Goal: Information Seeking & Learning: Find specific fact

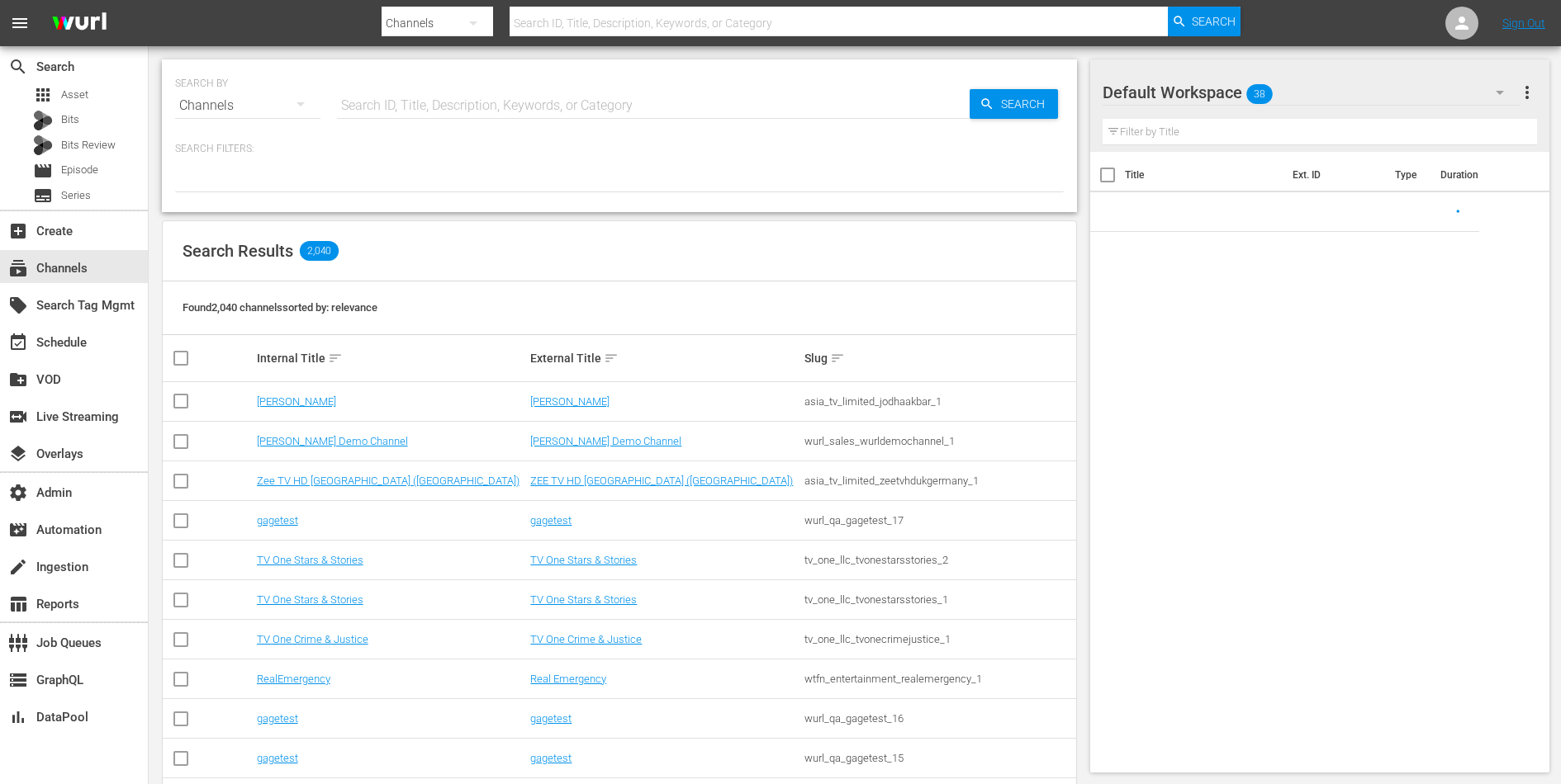
click at [421, 86] on input "text" at bounding box center [653, 105] width 632 height 40
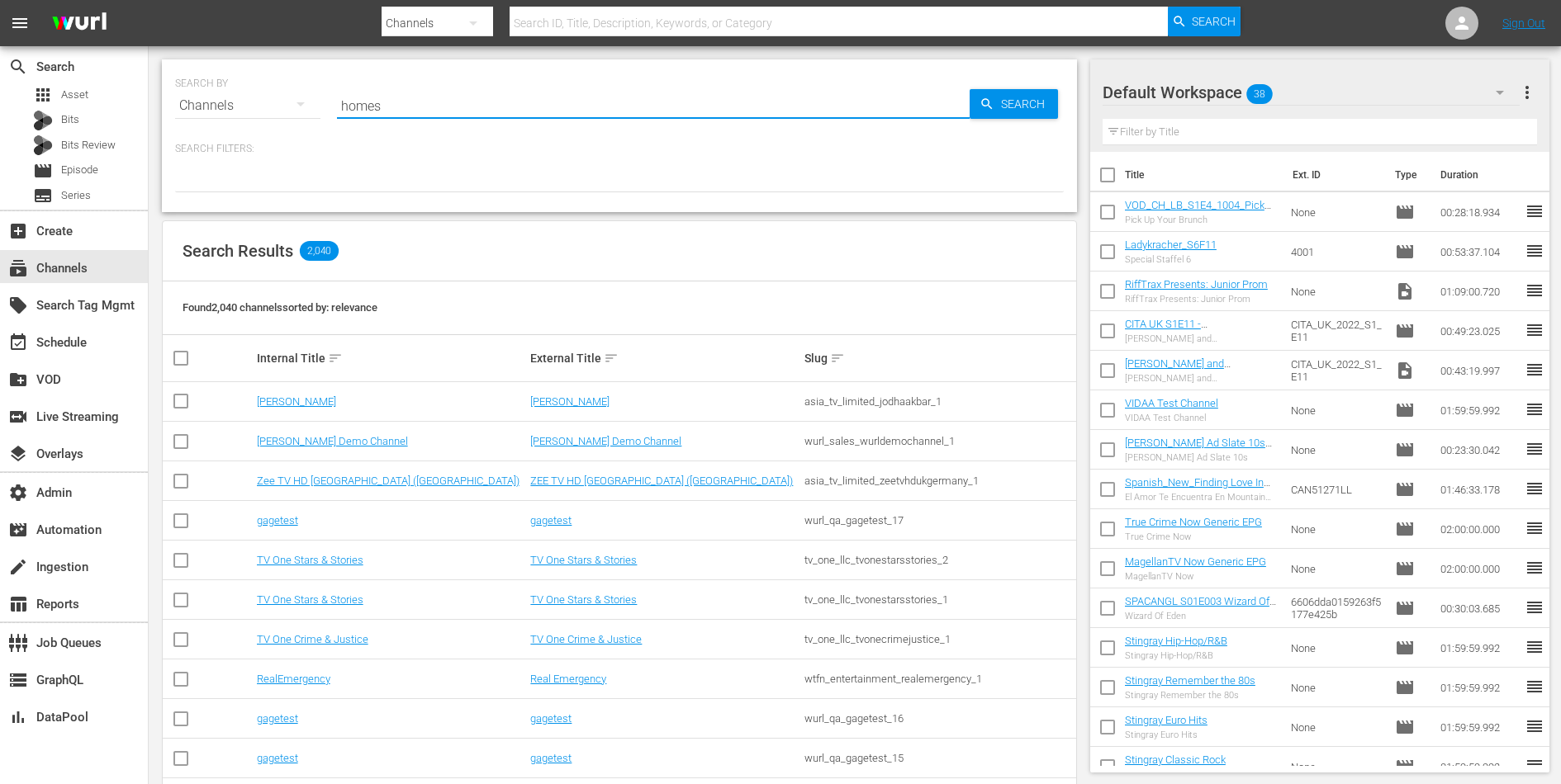
type input "homes"
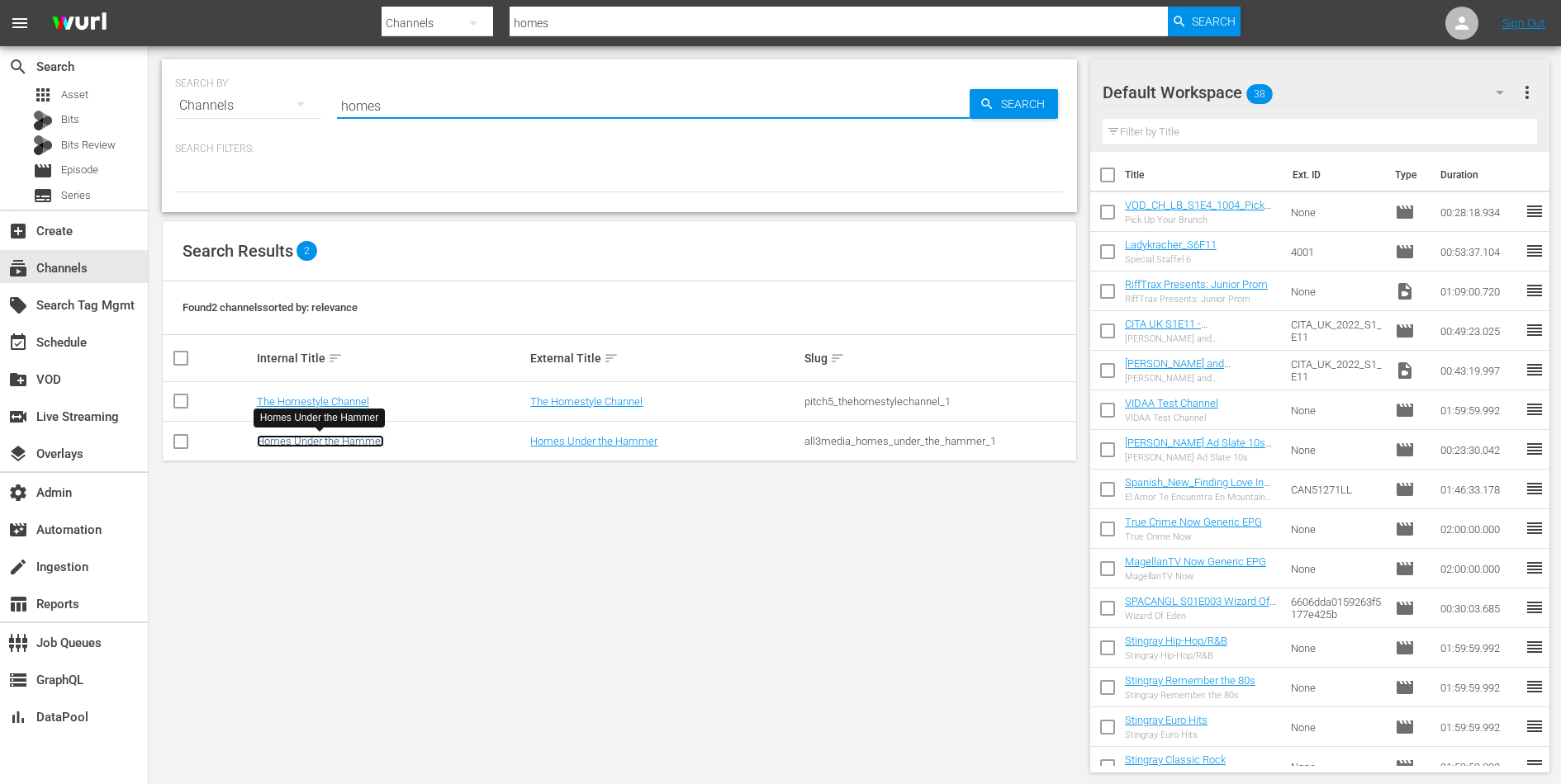
click at [312, 445] on link "Homes Under the Hammer" at bounding box center [320, 441] width 127 height 12
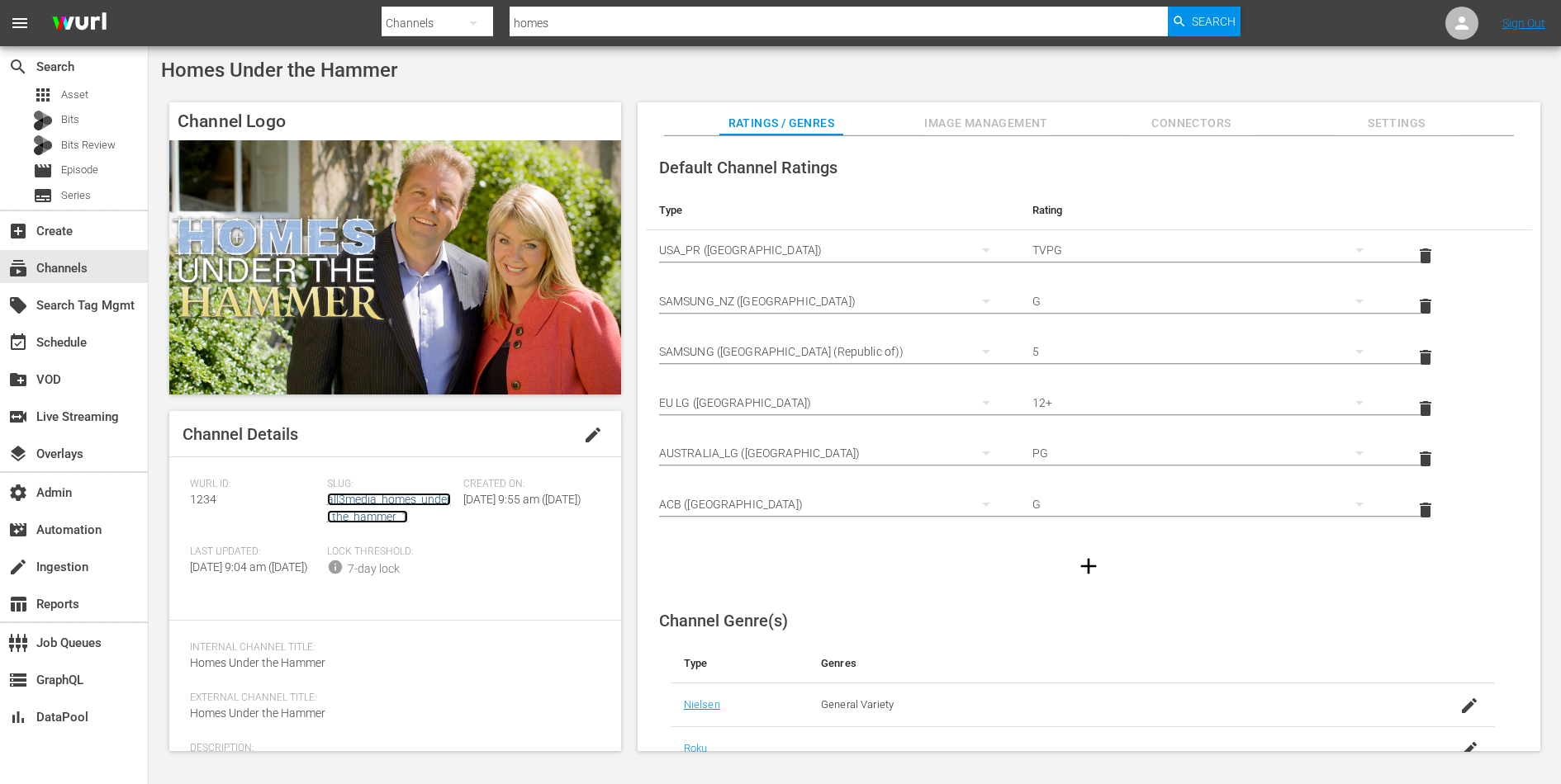
click at [356, 502] on link "all3media_homes_under_the_hammer_1" at bounding box center [389, 508] width 124 height 31
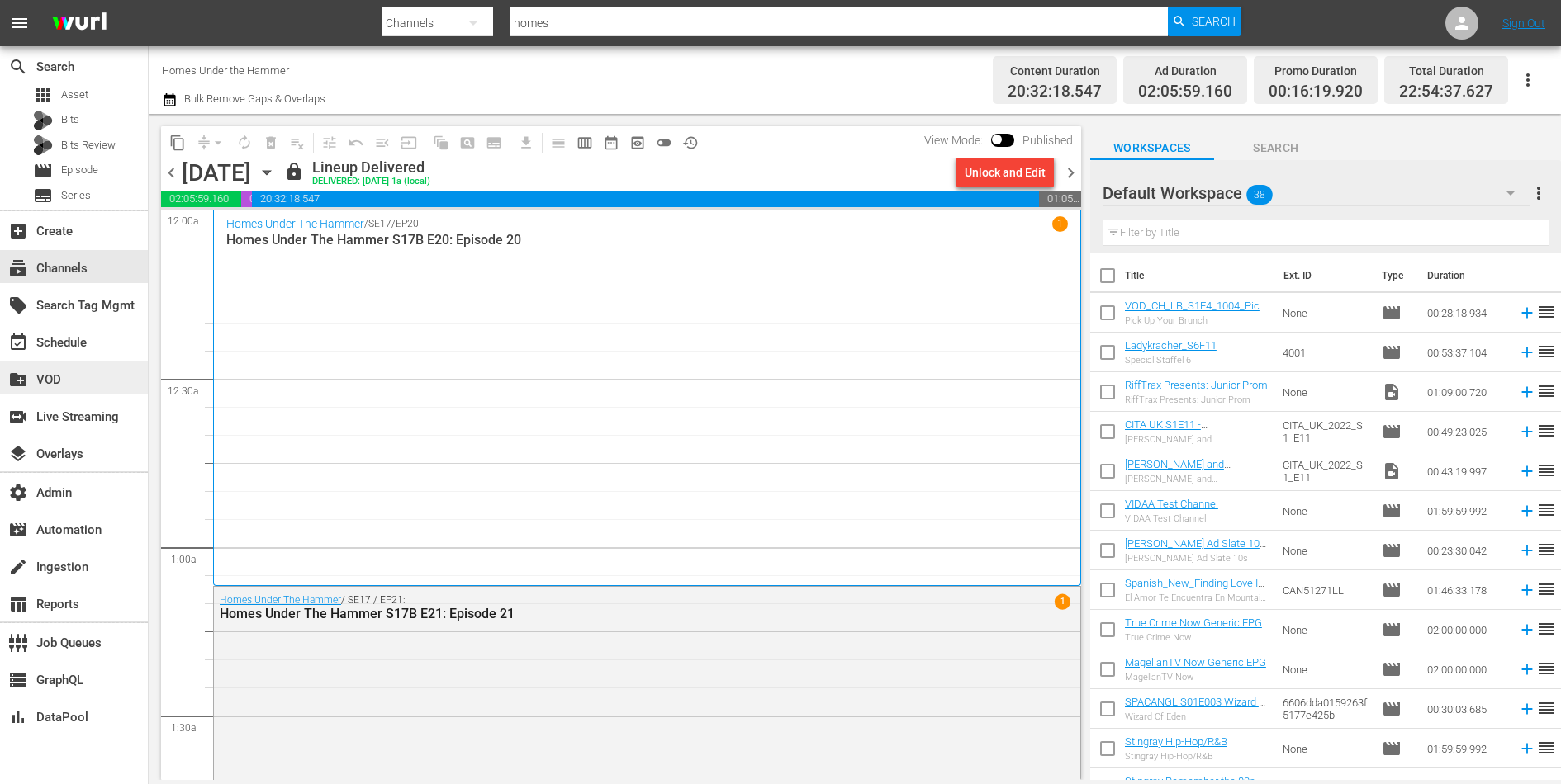
click at [87, 379] on div "create_new_folder VOD" at bounding box center [46, 378] width 92 height 15
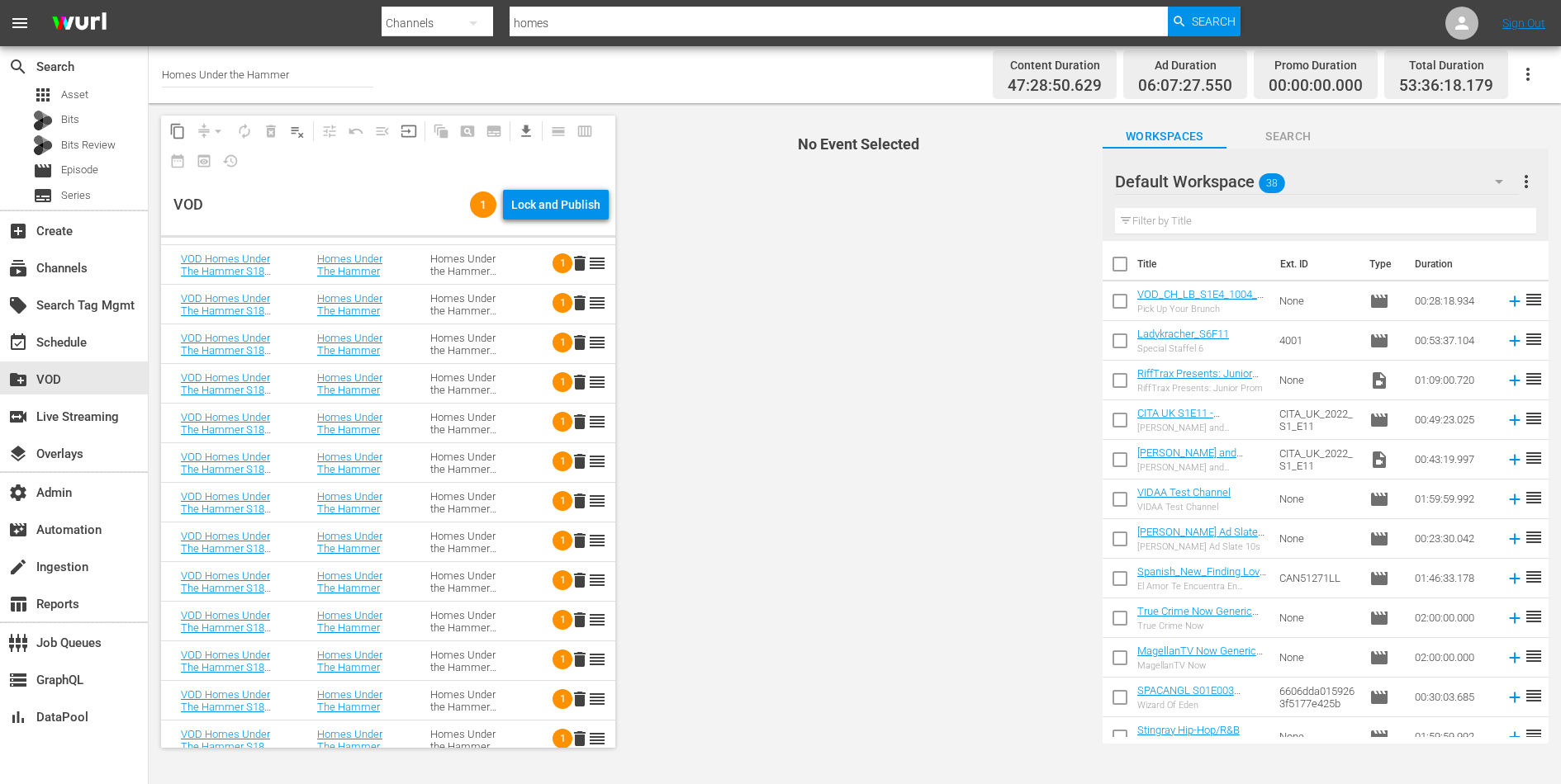
scroll to position [1478, 0]
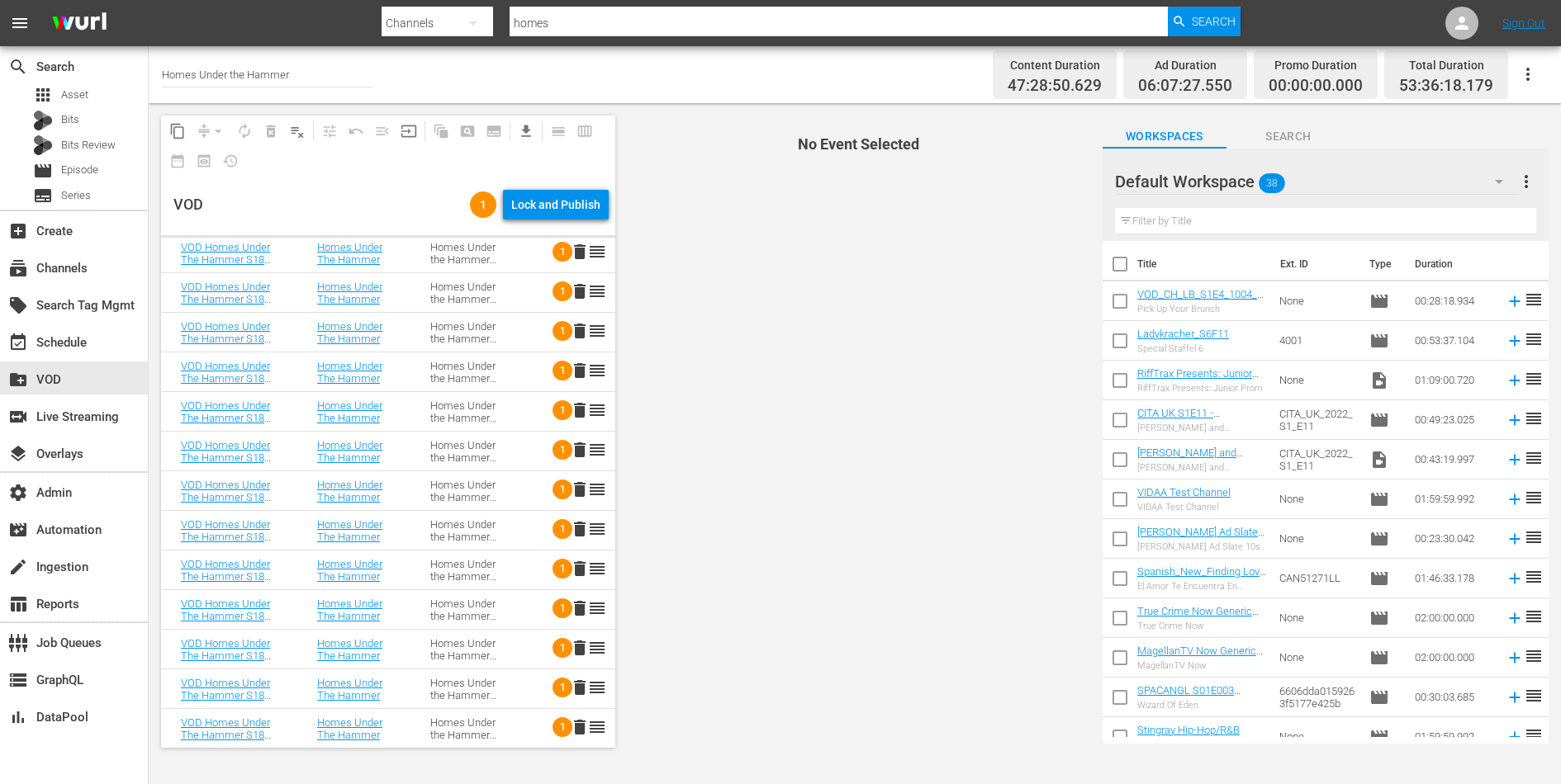
click at [488, 262] on div "Homes Under the Hammer S18" at bounding box center [466, 254] width 74 height 25
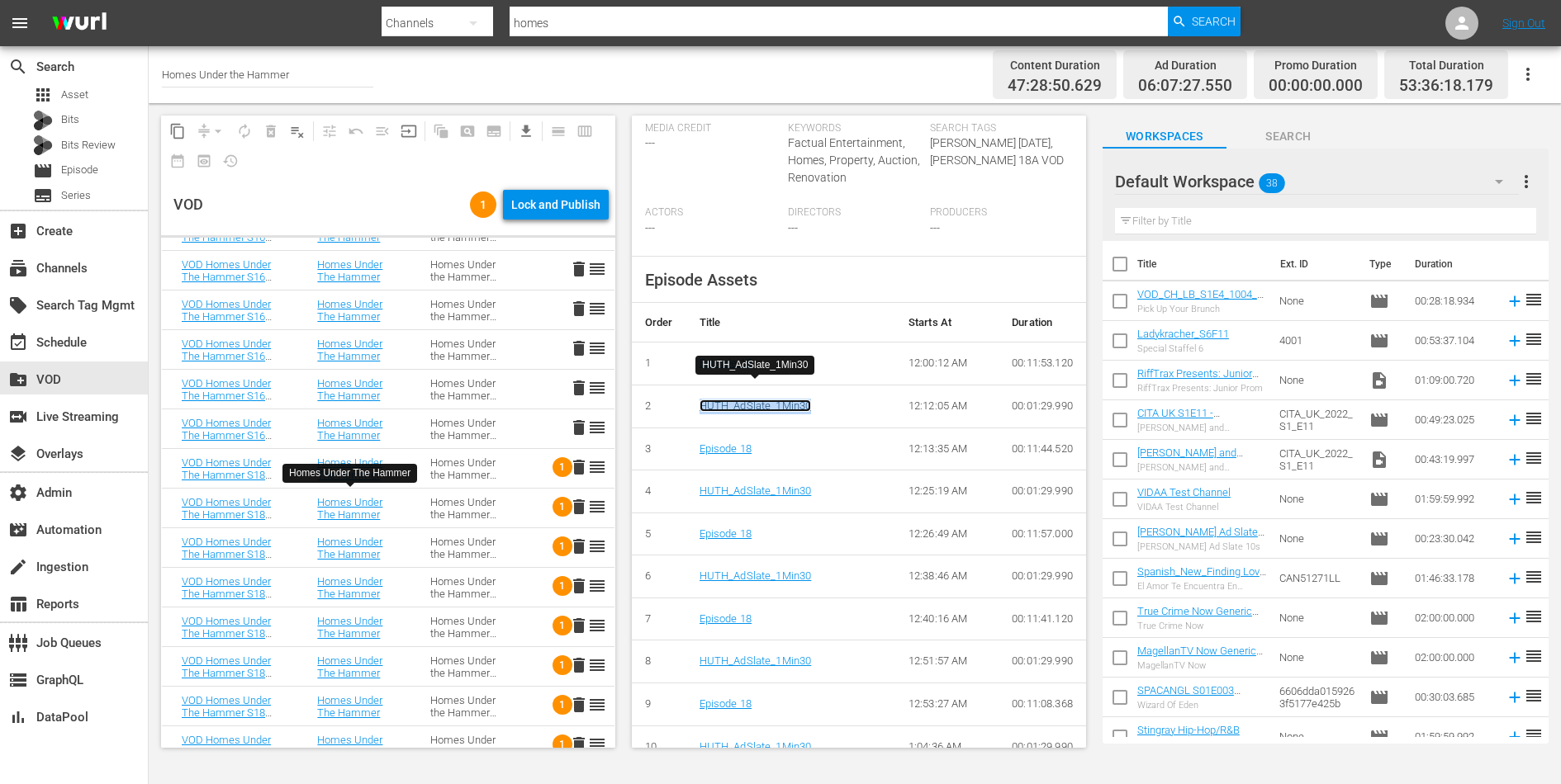
scroll to position [574, 0]
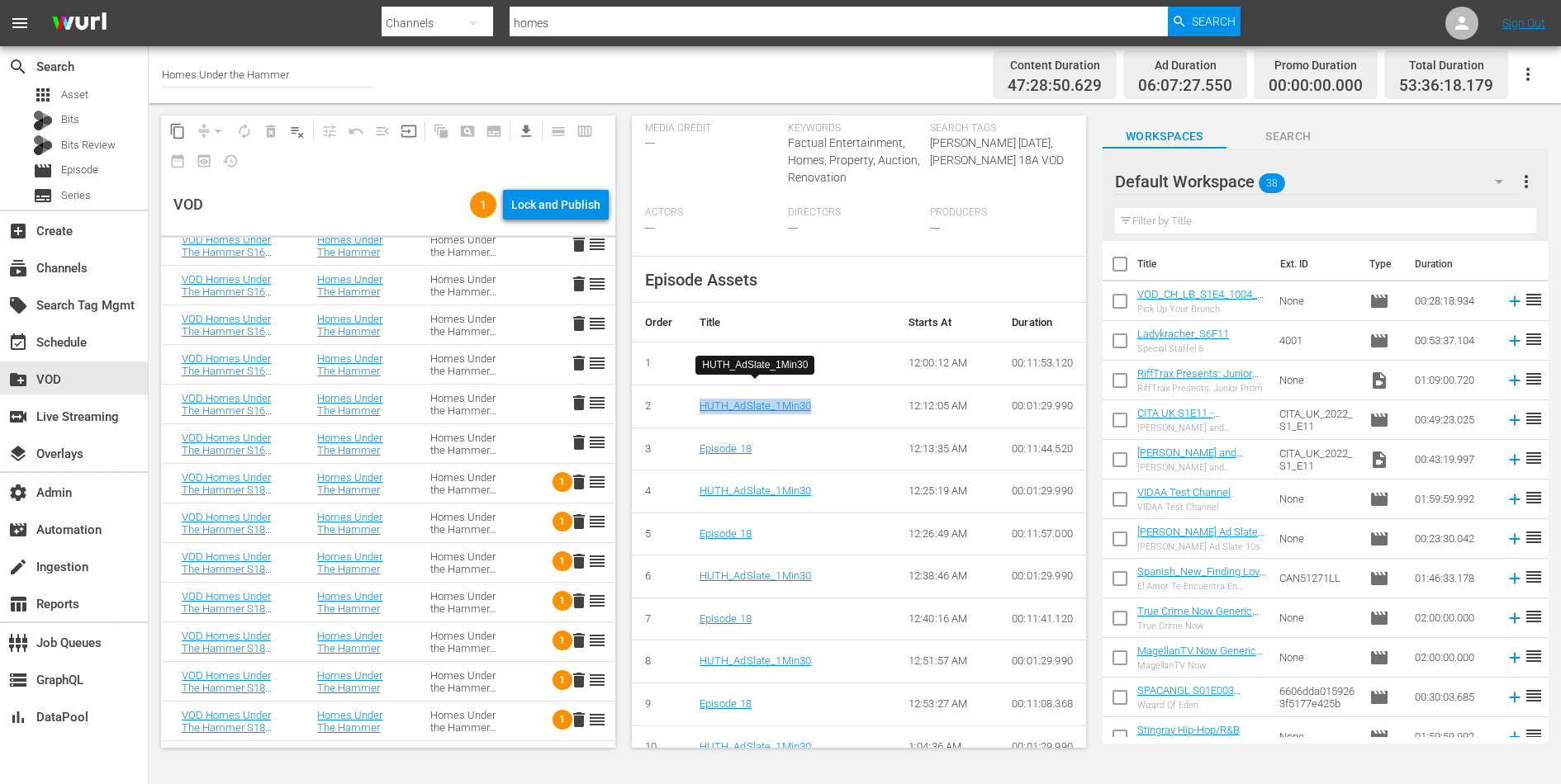
click at [436, 352] on div "Homes Under the Hammer S16" at bounding box center [466, 364] width 74 height 25
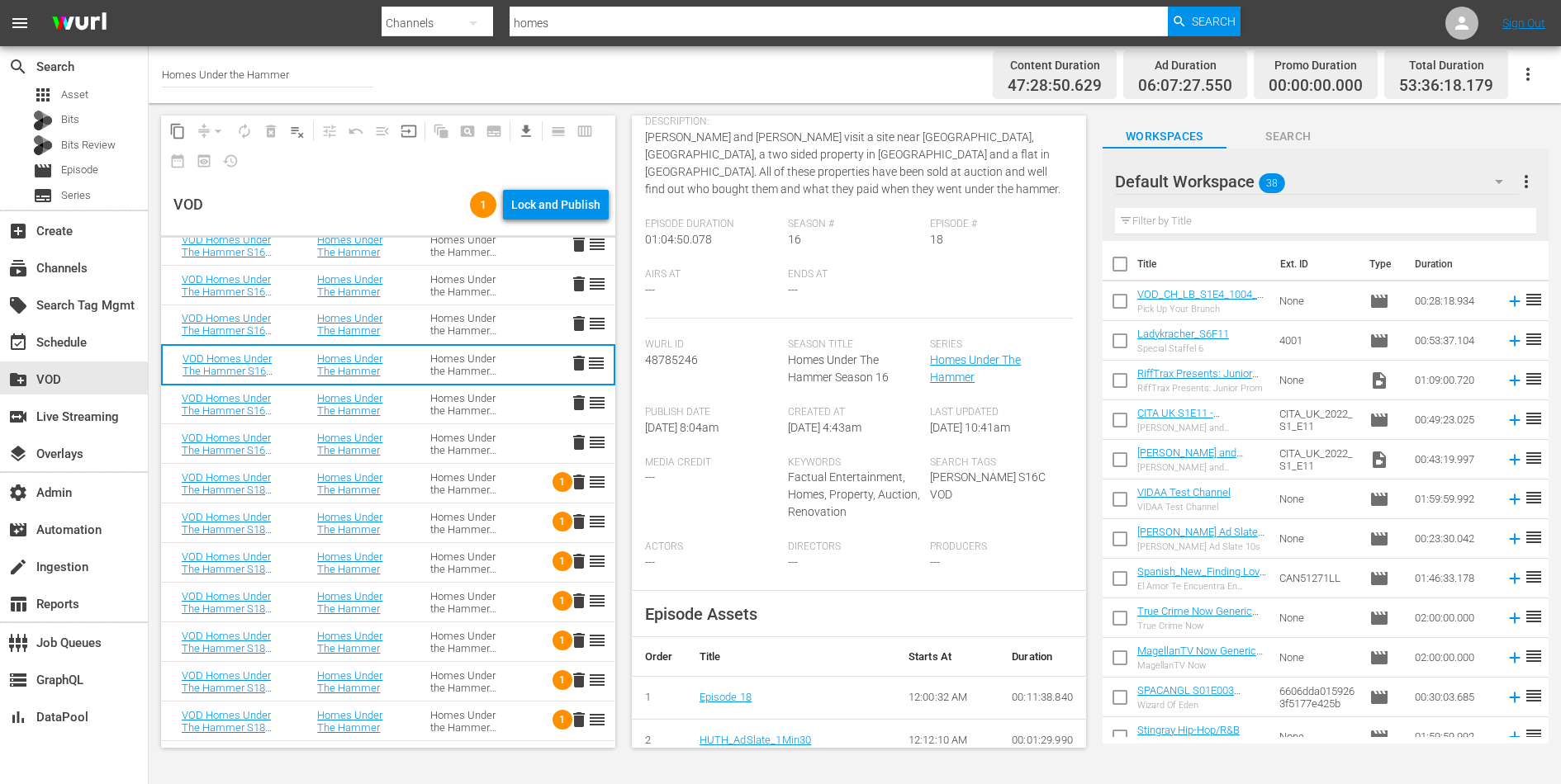
scroll to position [496, 0]
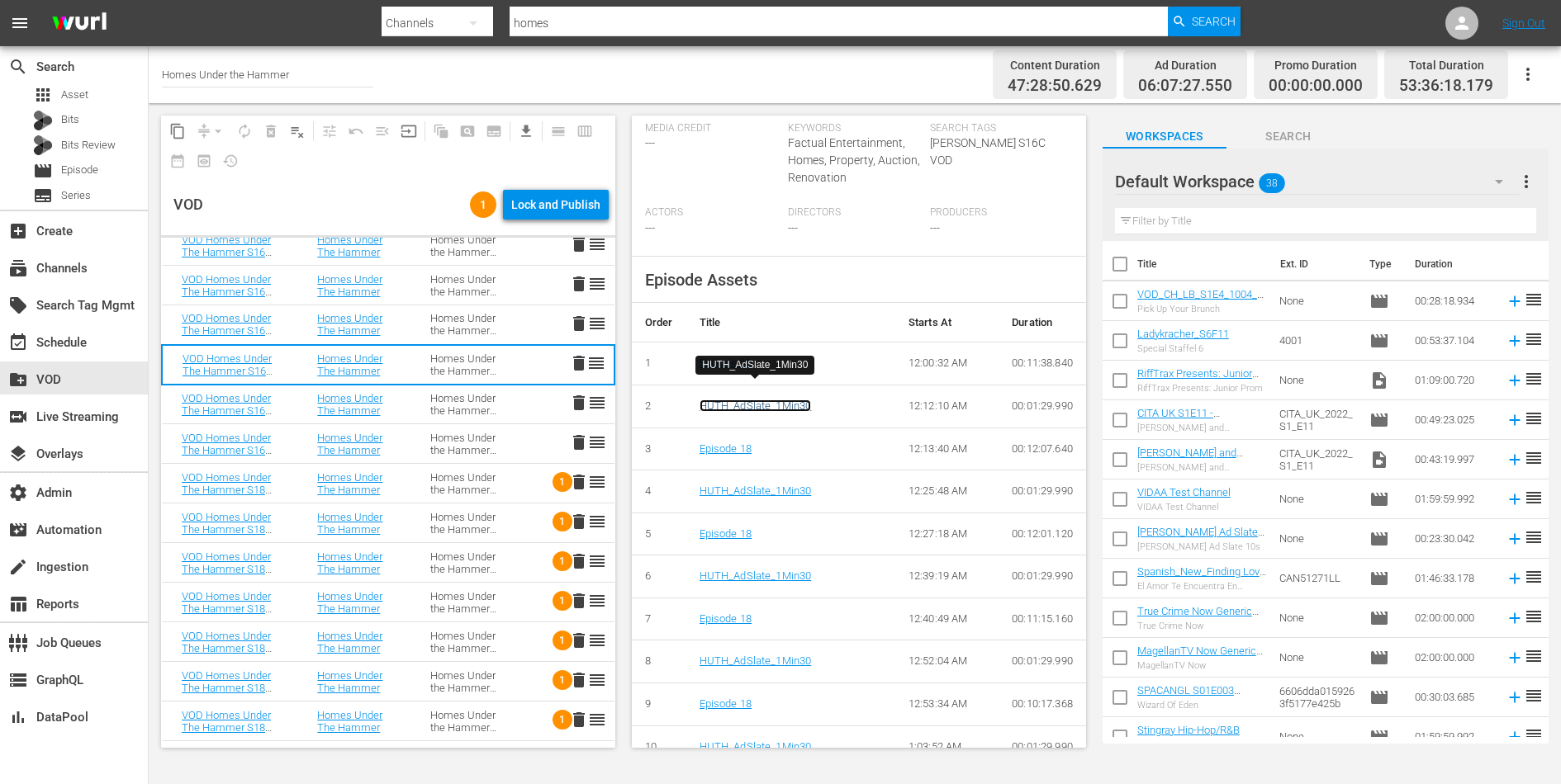
click at [773, 400] on link "HUTH_AdSlate_1Min30" at bounding box center [755, 406] width 112 height 12
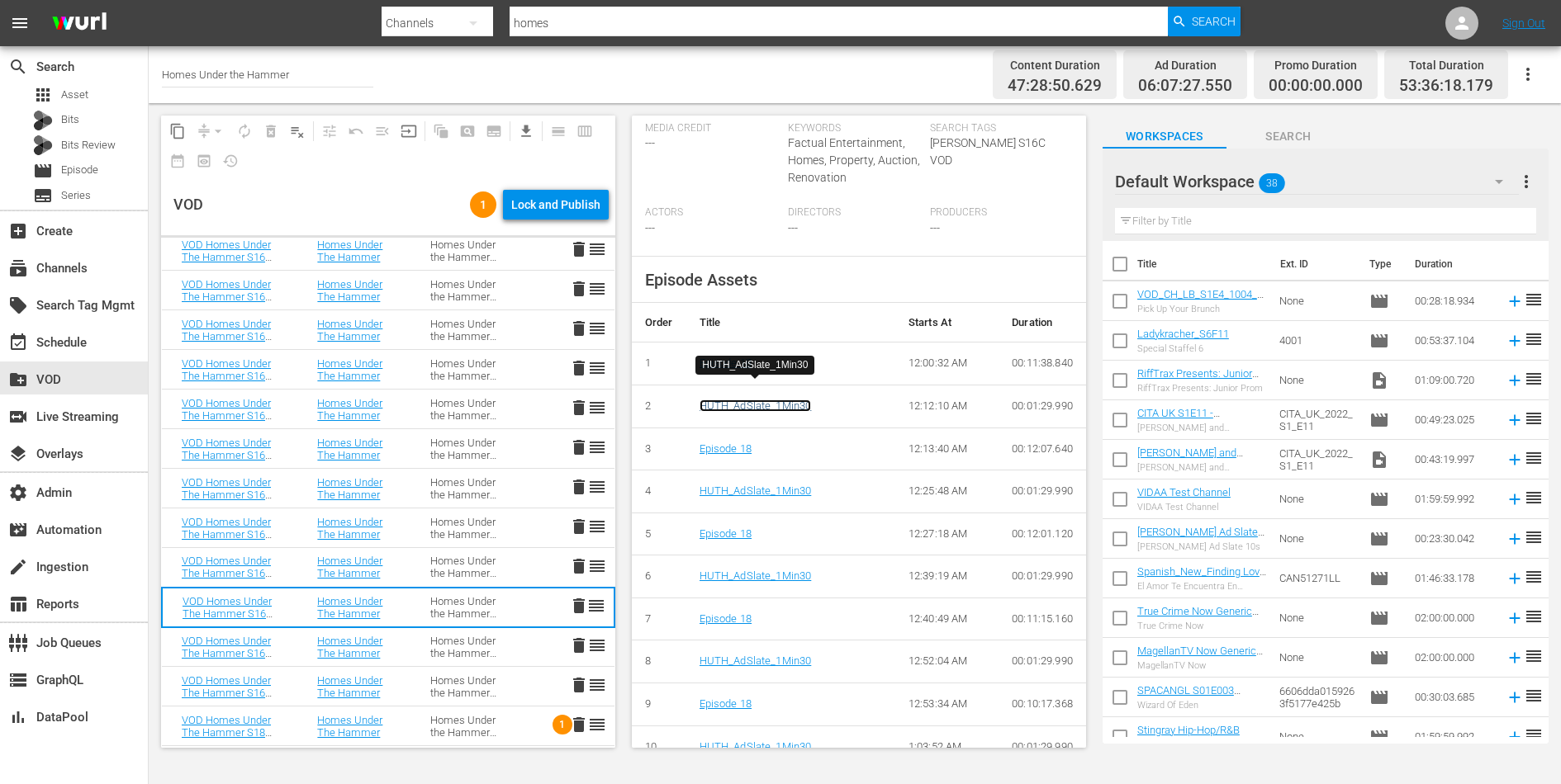
scroll to position [0, 0]
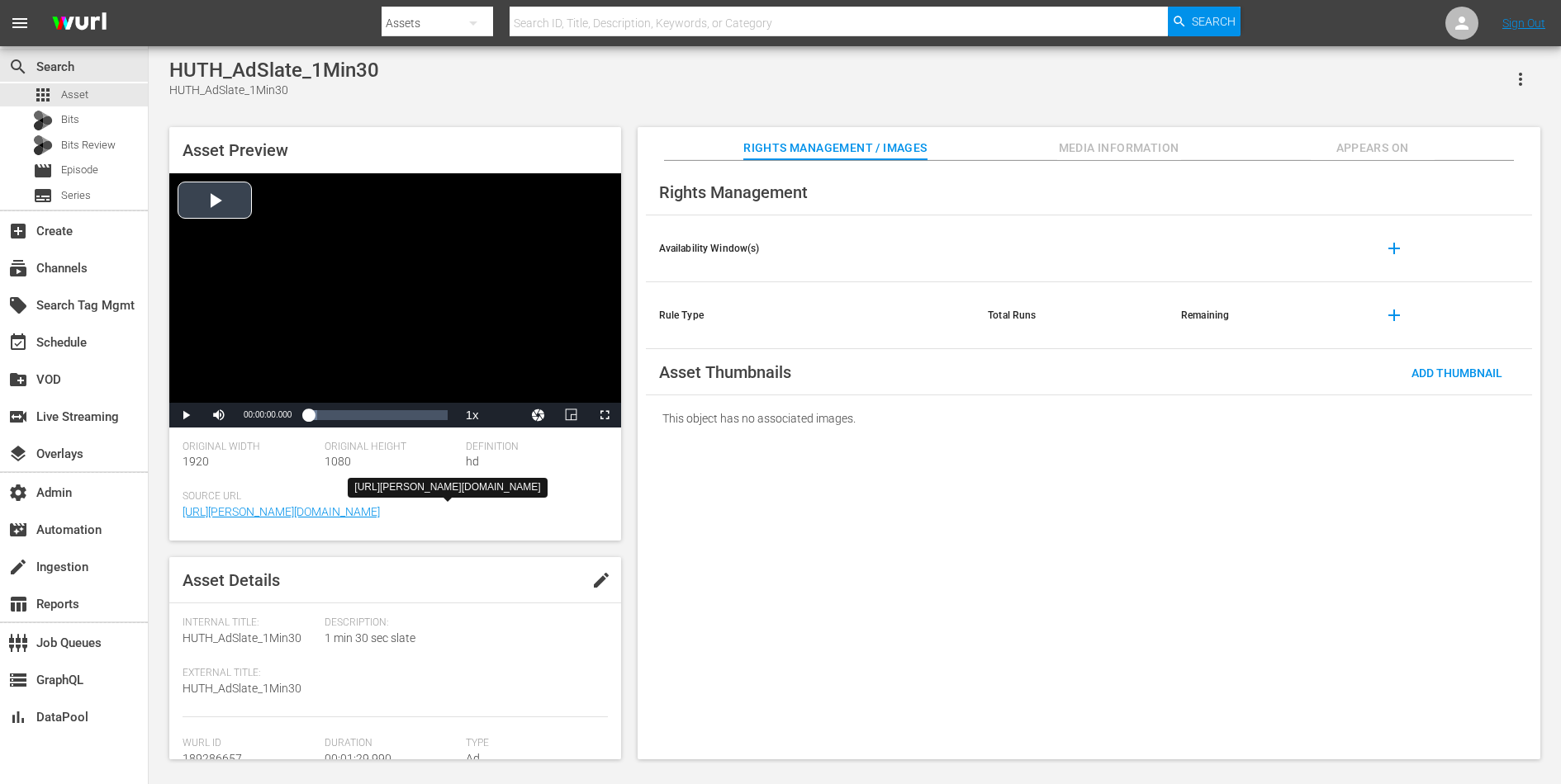
click at [404, 318] on div "Video Player" at bounding box center [395, 288] width 451 height 229
click at [186, 416] on span "Video Player" at bounding box center [186, 416] width 0 height 0
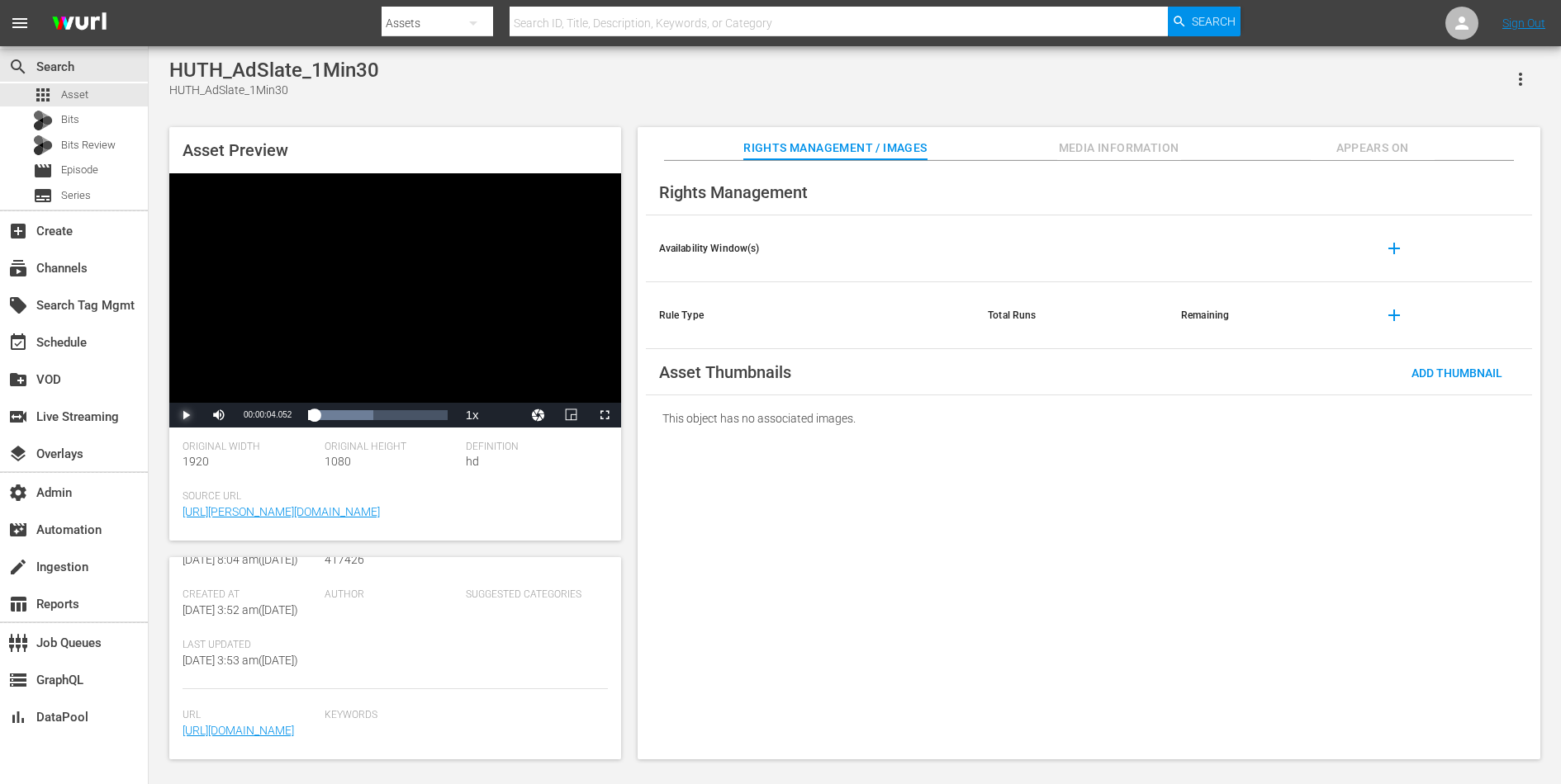
scroll to position [371, 0]
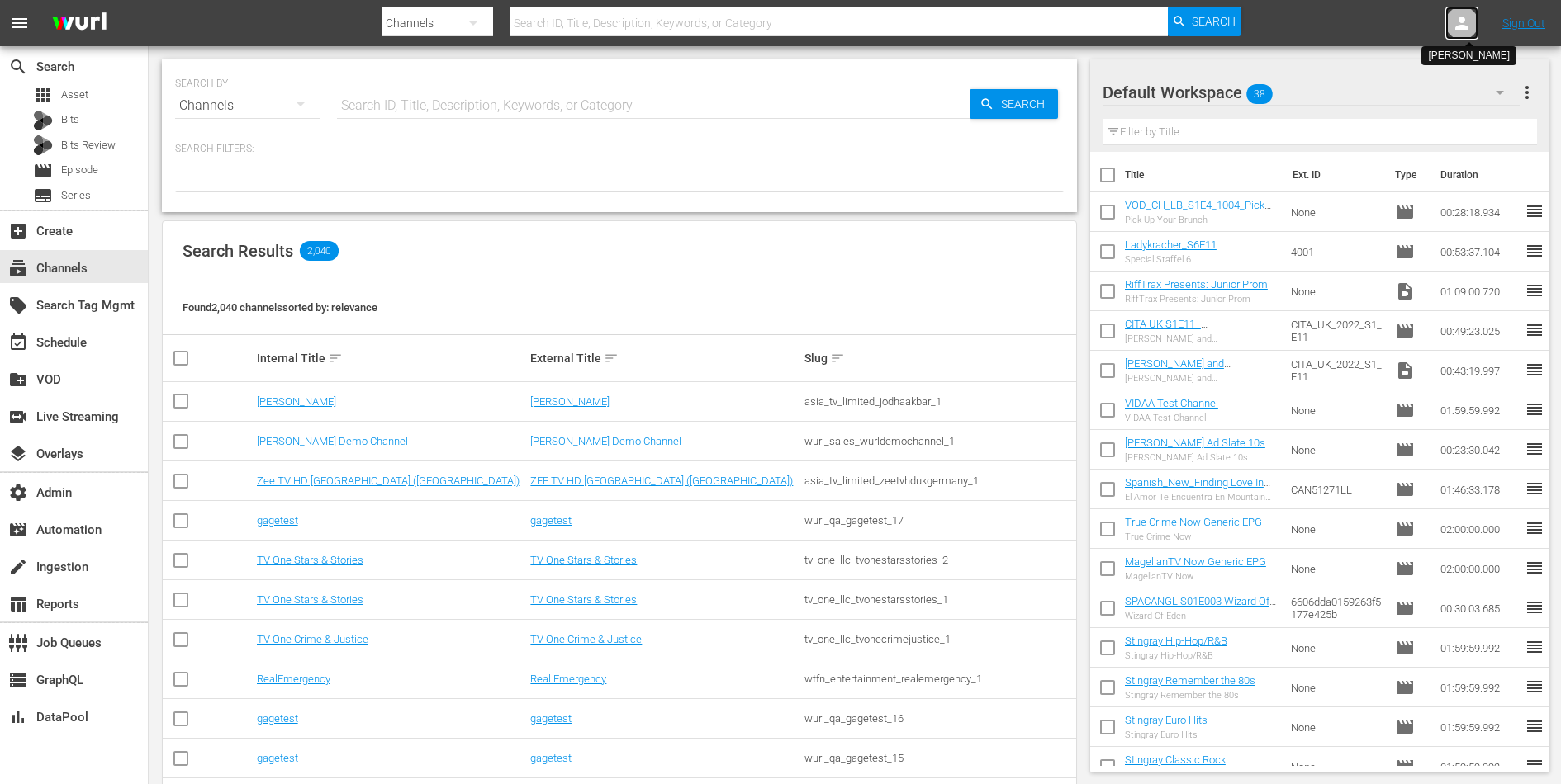
click at [1459, 19] on icon at bounding box center [1462, 23] width 13 height 13
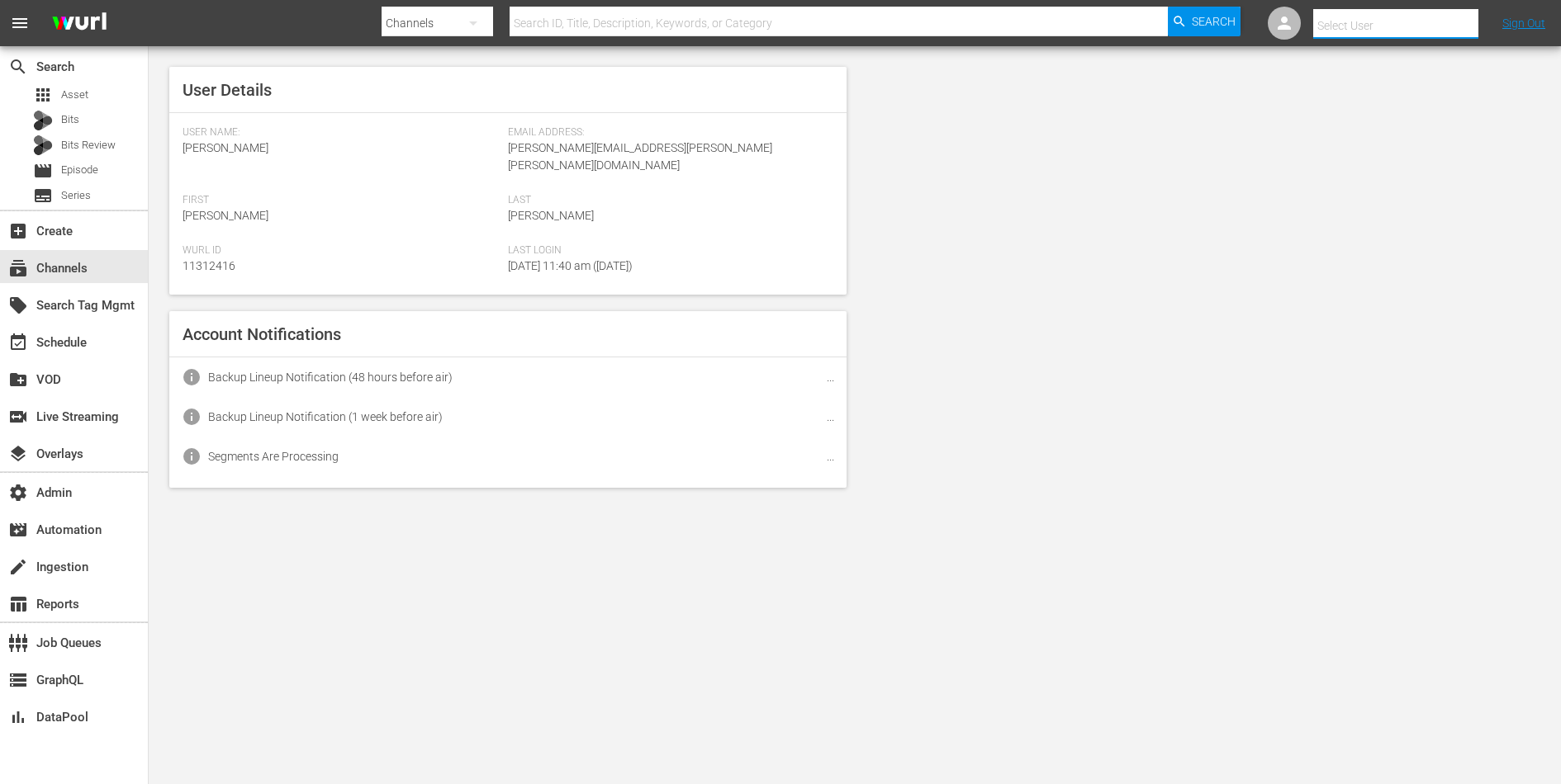
click at [1395, 24] on input "text" at bounding box center [1418, 25] width 212 height 40
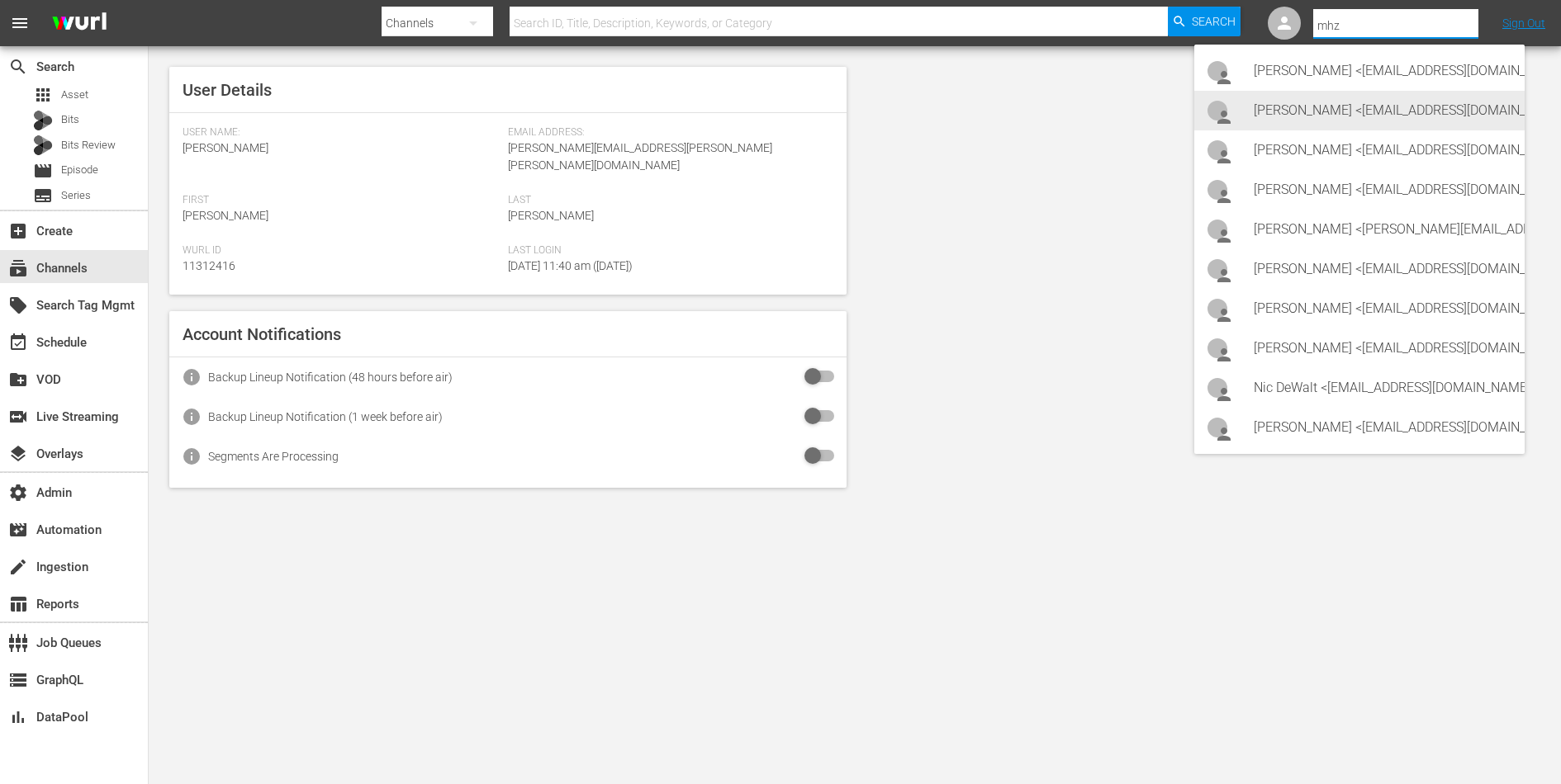
click at [1356, 112] on div "Jason Connolly <jconnolly@mhznetworks.com>" at bounding box center [1383, 110] width 257 height 40
type input "Jason Connolly (11312171)"
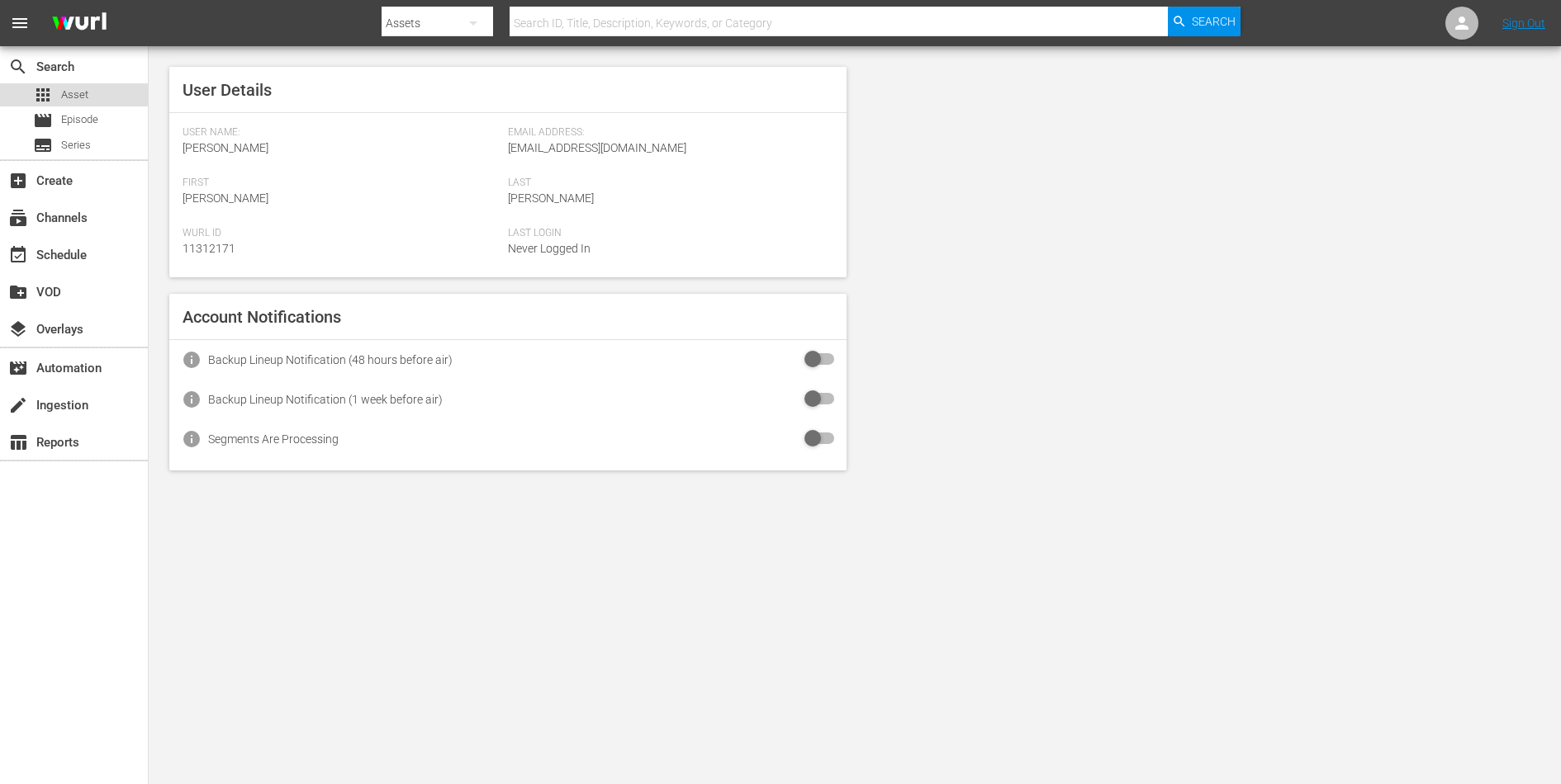
click at [69, 97] on span "Asset" at bounding box center [75, 95] width 27 height 17
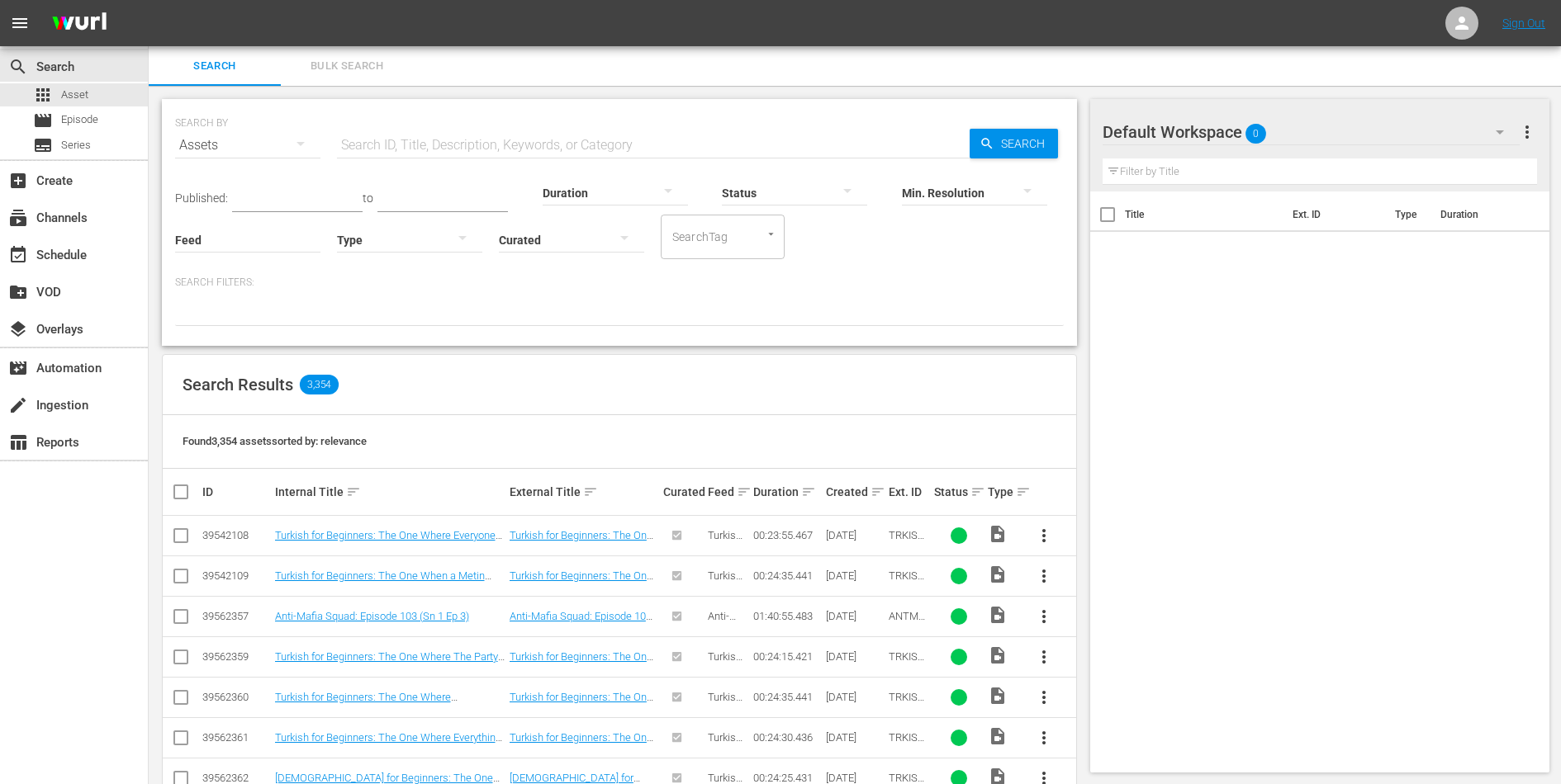
click at [413, 148] on input "text" at bounding box center [653, 145] width 632 height 40
paste input "PACIFC_C_01016"
type input "PACIFC_C_01016"
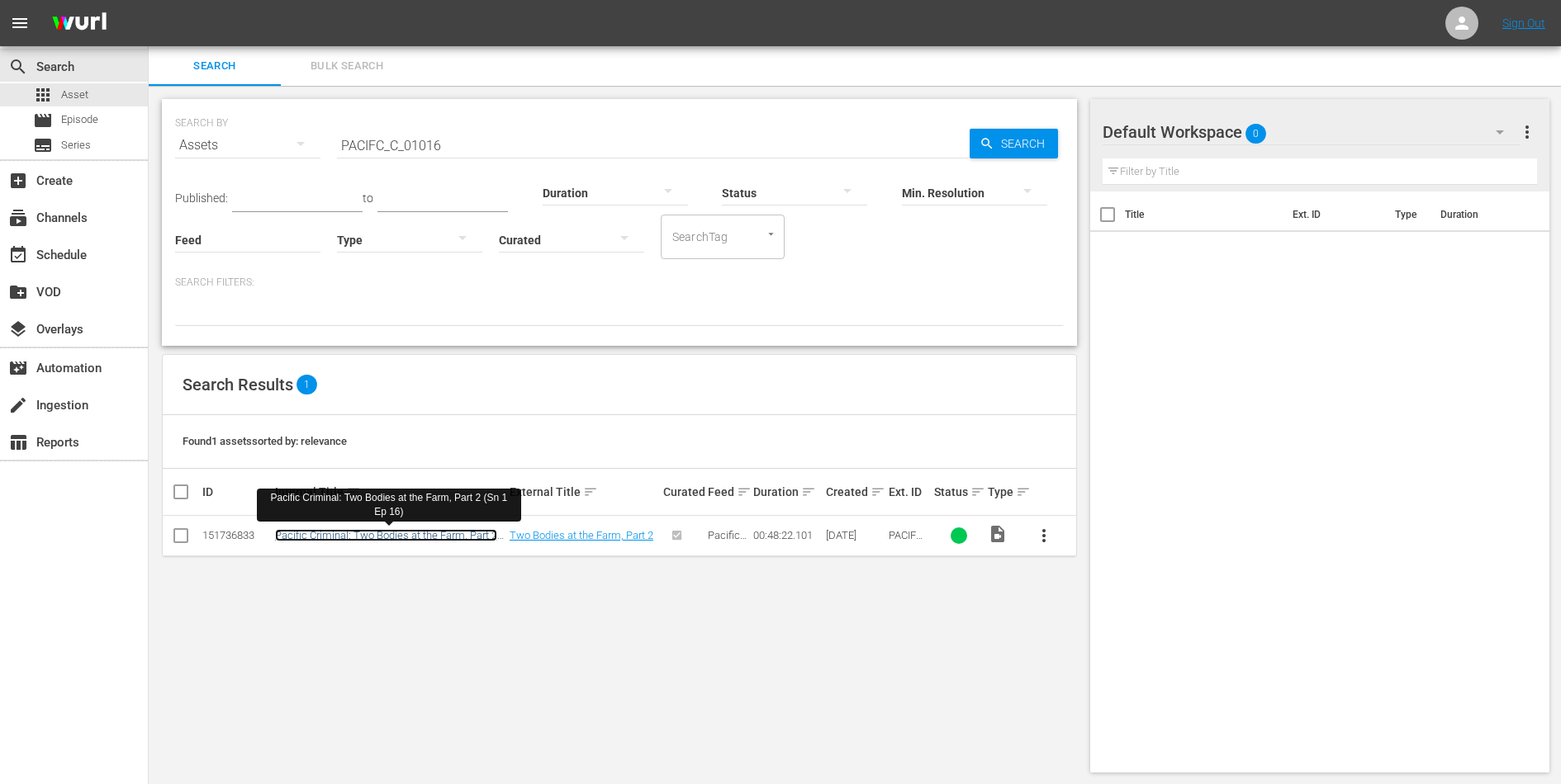
click at [432, 530] on link "Pacific Criminal: Two Bodies at the Farm, Part 2 (Sn 1 Ep 16)" at bounding box center [386, 542] width 222 height 25
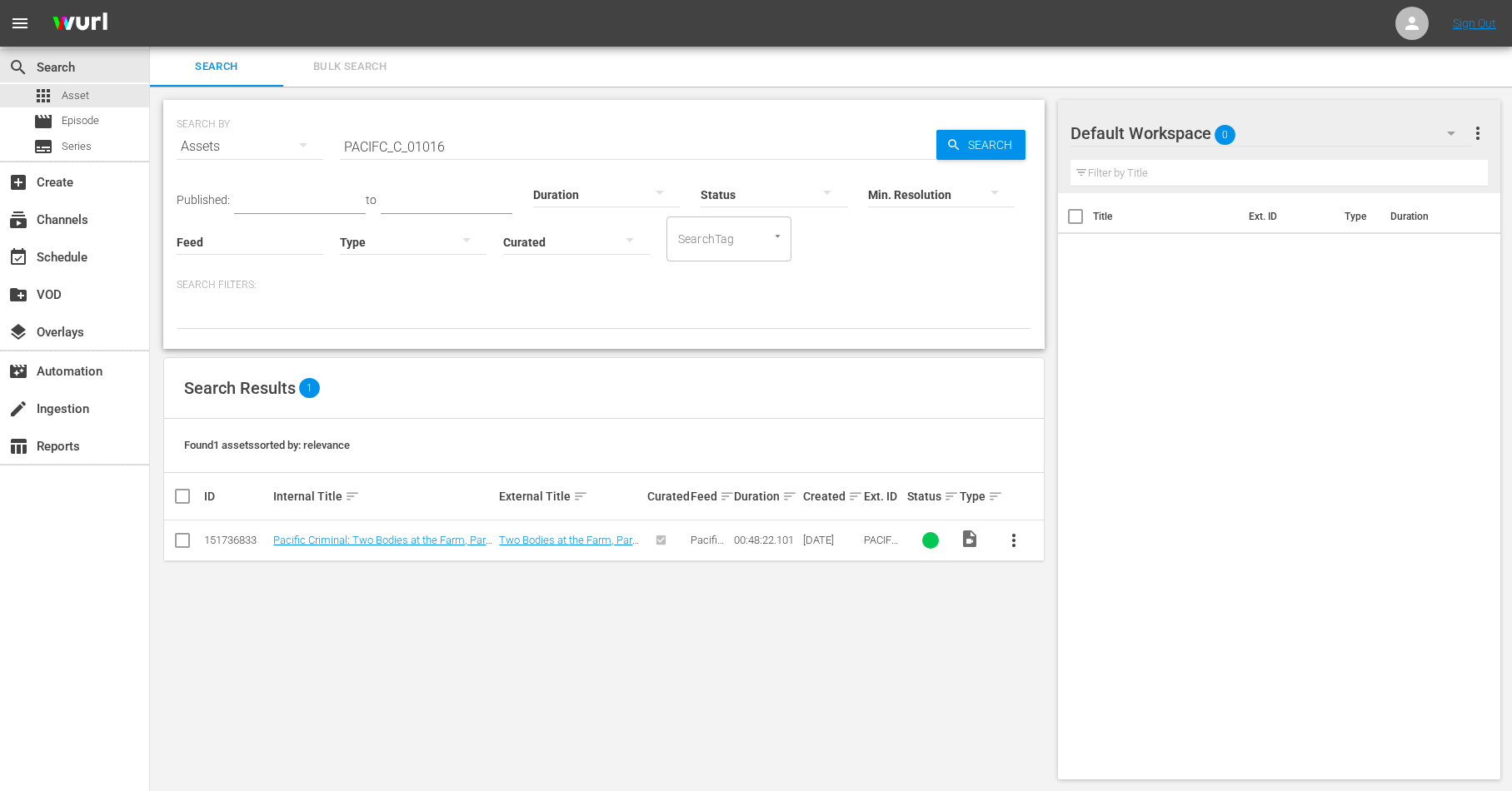
click at [256, 539] on div "151736833" at bounding box center [236, 540] width 64 height 12
click at [242, 541] on div "151736833" at bounding box center [236, 540] width 64 height 12
copy div "151736833"
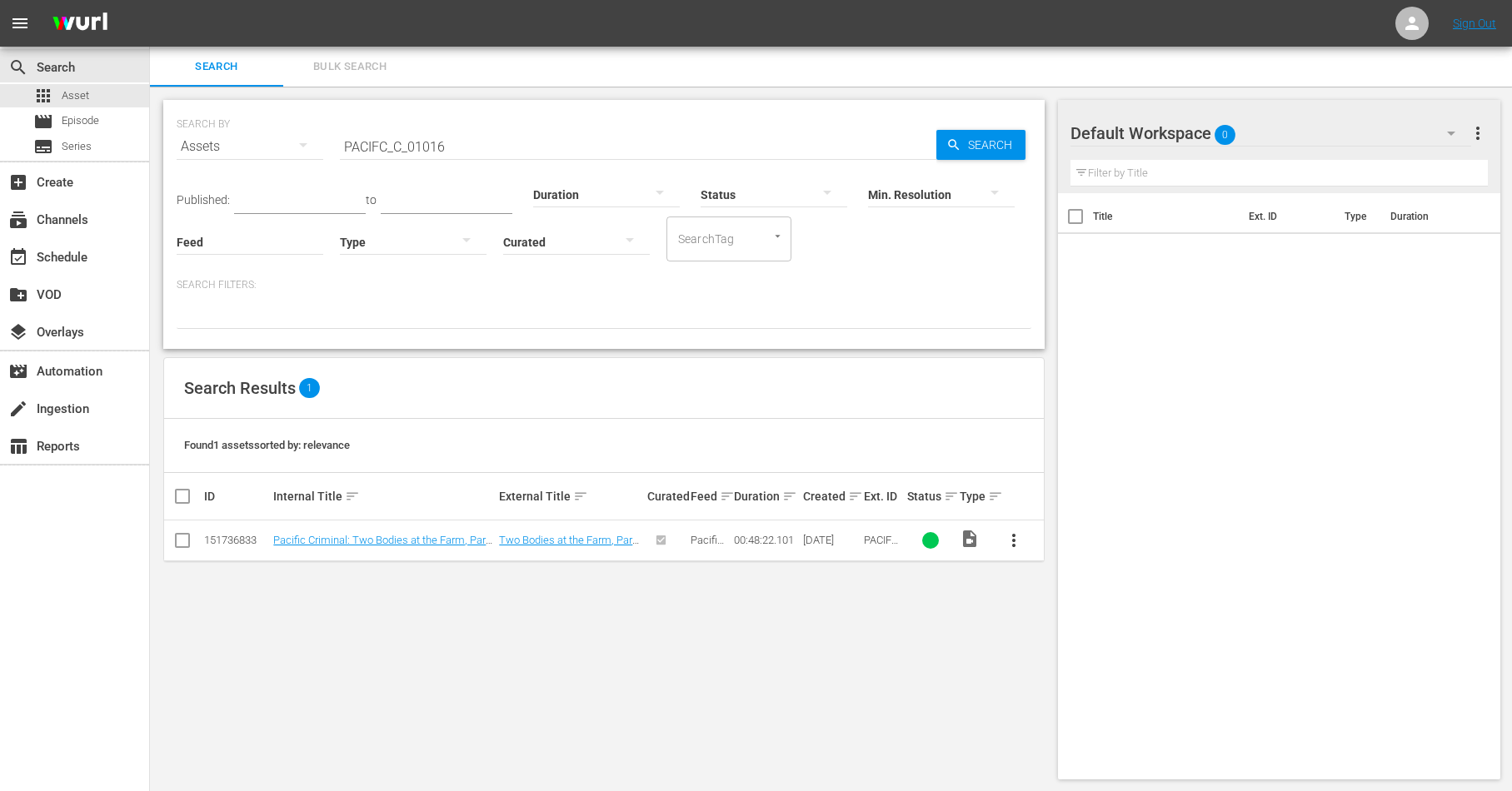
click at [878, 532] on td "PACIFC_C_01016" at bounding box center [883, 541] width 43 height 40
copy span "PACIFC_C_01016"
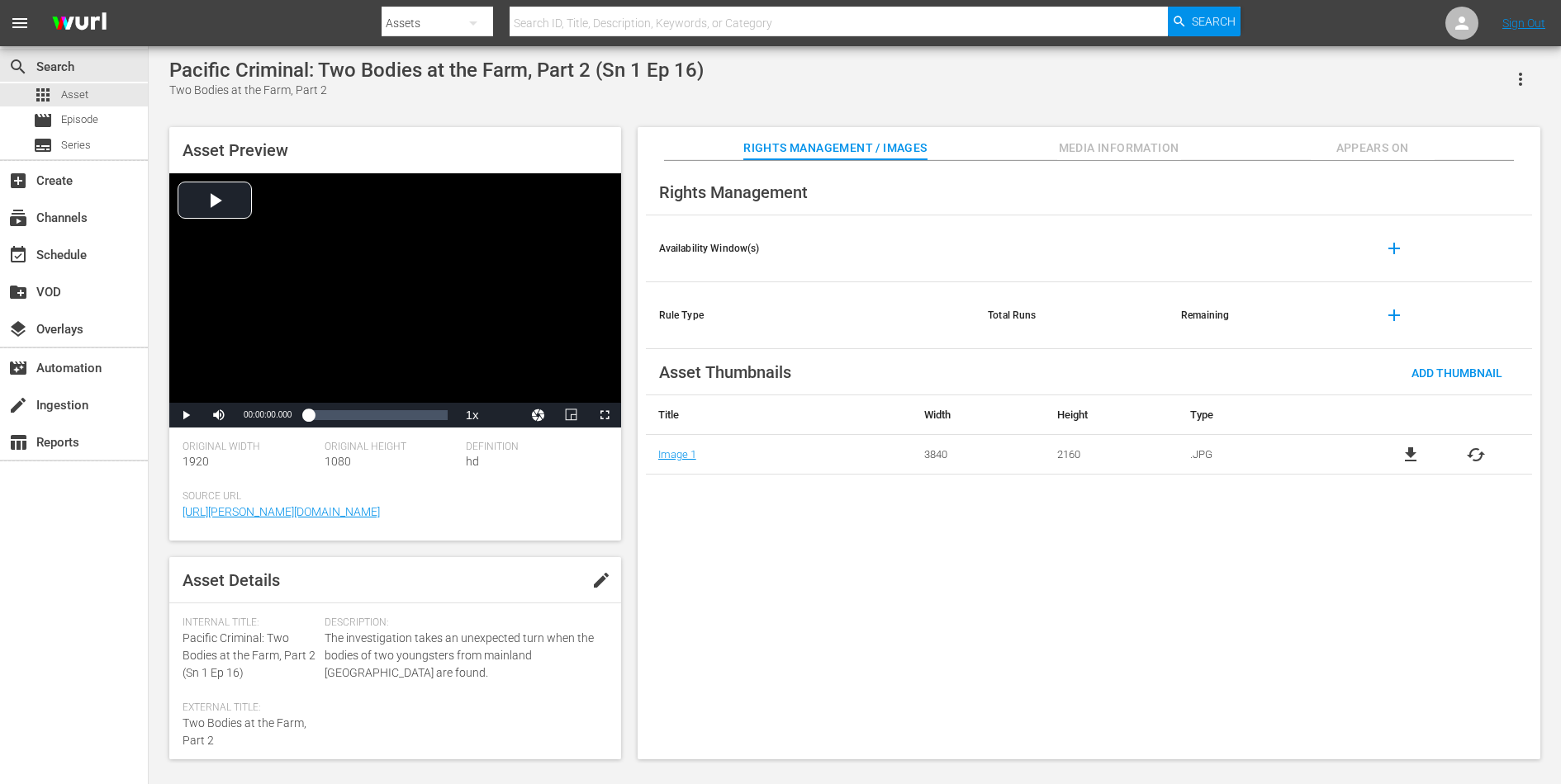
click at [1366, 153] on span "Appears On" at bounding box center [1373, 148] width 124 height 21
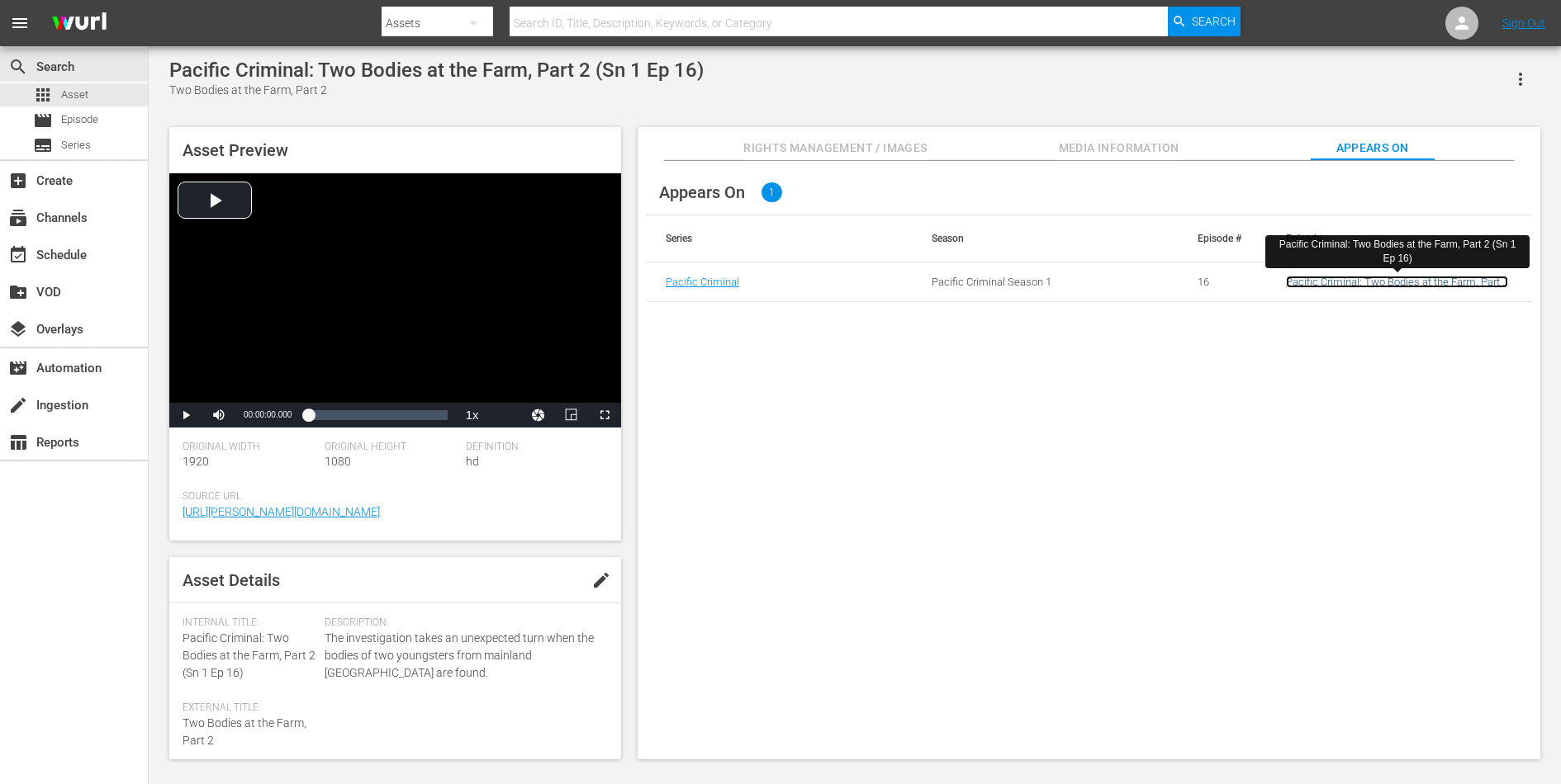
click at [1304, 278] on link "Pacific Criminal: Two Bodies at the Farm, Part 2 (Sn 1 Ep 16)" at bounding box center [1397, 288] width 222 height 25
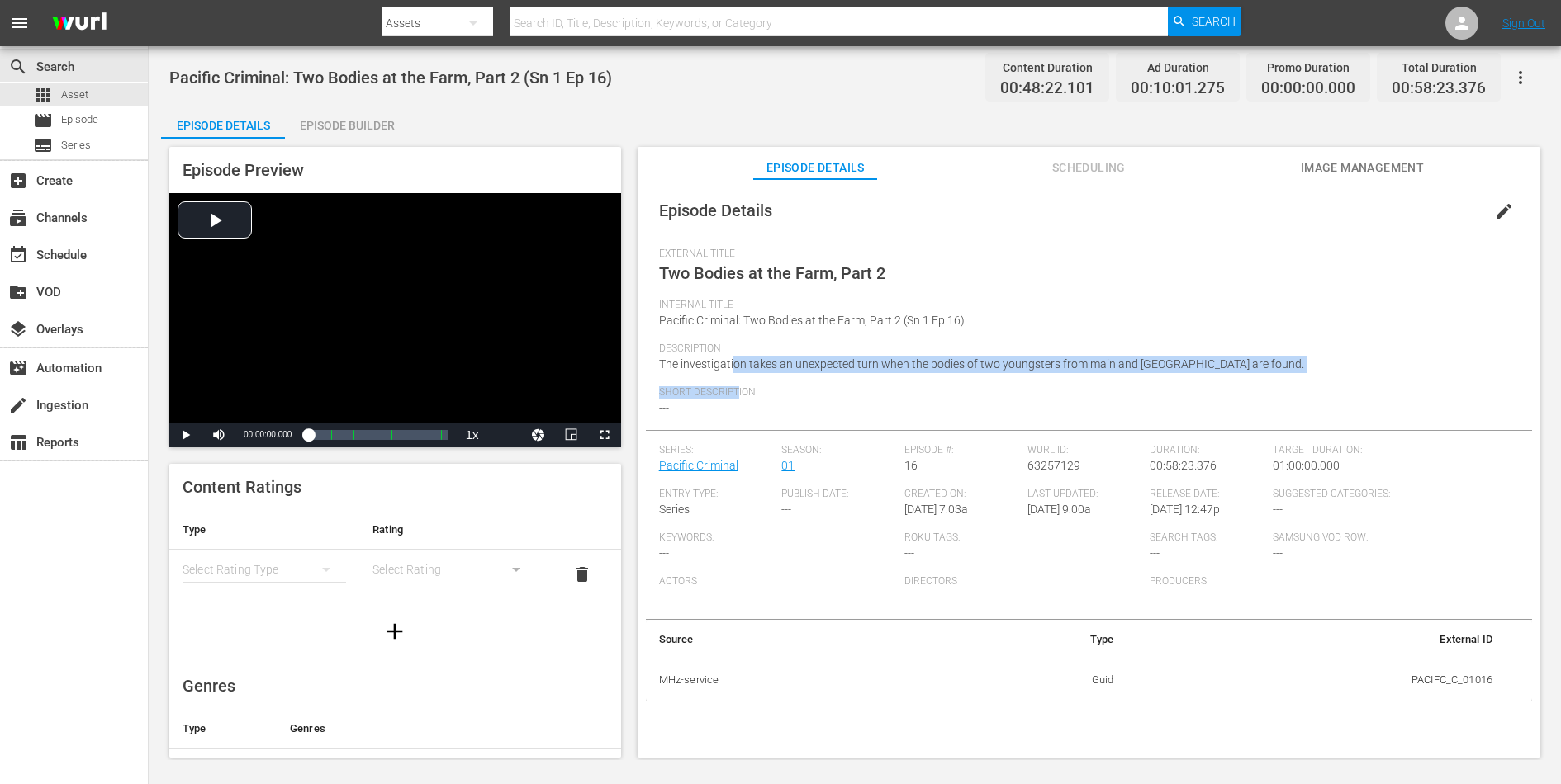
drag, startPoint x: 738, startPoint y: 394, endPoint x: 734, endPoint y: 371, distance: 23.3
click at [734, 371] on div "External Title Two Bodies at the Farm, Part 2 Internal Title Pacific Criminal: …" at bounding box center [1089, 339] width 860 height 183
click at [734, 371] on div "Description The investigation takes an unexpected turn when the bodies of two y…" at bounding box center [1089, 364] width 860 height 44
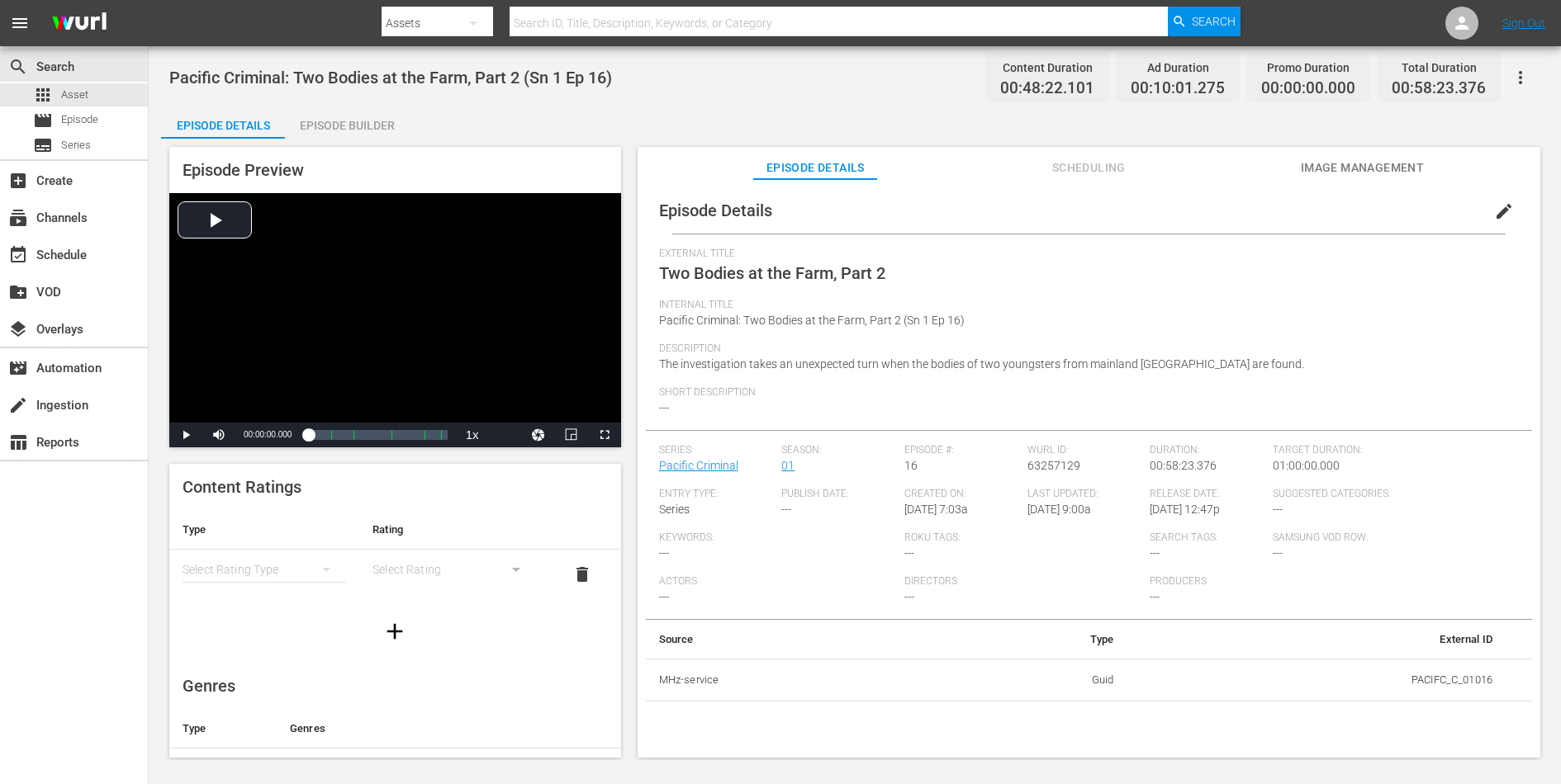
click at [755, 323] on span "Pacific Criminal: Two Bodies at the Farm, Part 2 (Sn 1 Ep 16)" at bounding box center [812, 321] width 306 height 13
click at [803, 385] on div "Description The investigation takes an unexpected turn when the bodies of two y…" at bounding box center [1089, 364] width 860 height 44
click at [1521, 76] on icon "button" at bounding box center [1521, 77] width 4 height 13
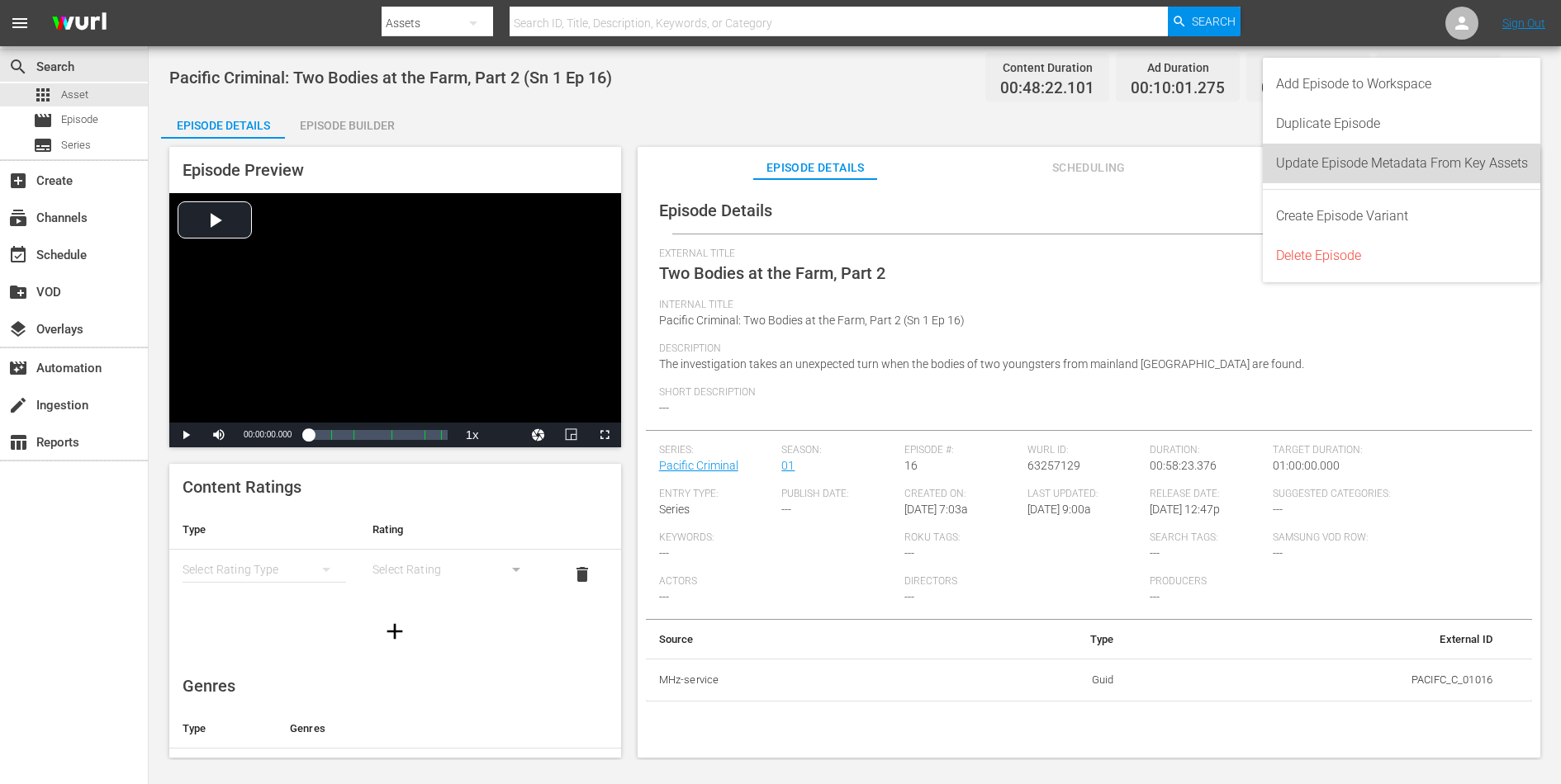
click at [1464, 169] on div "Update Episode Metadata From Key Assets" at bounding box center [1402, 163] width 252 height 40
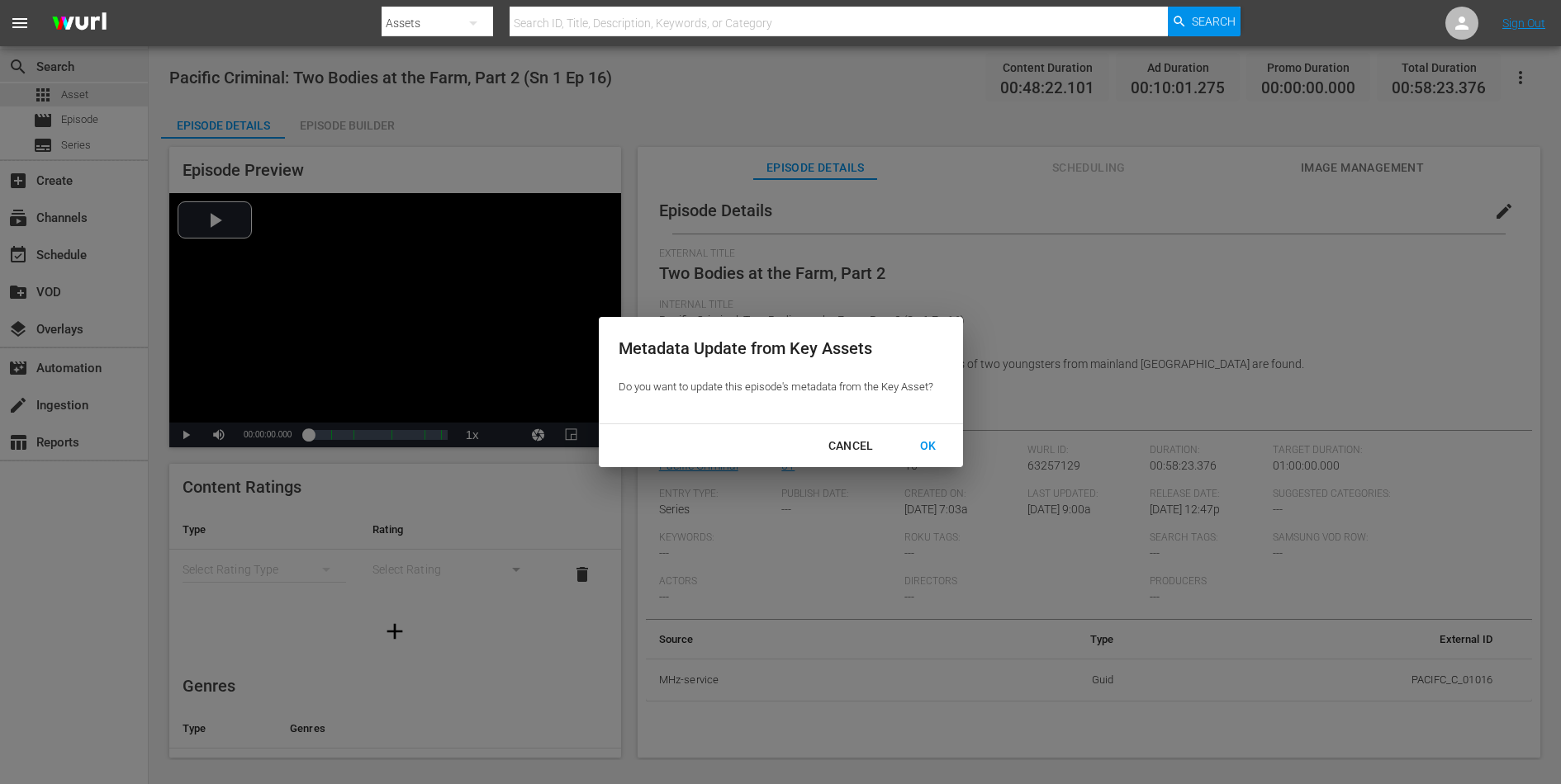
click at [929, 446] on div "OK" at bounding box center [929, 447] width 43 height 21
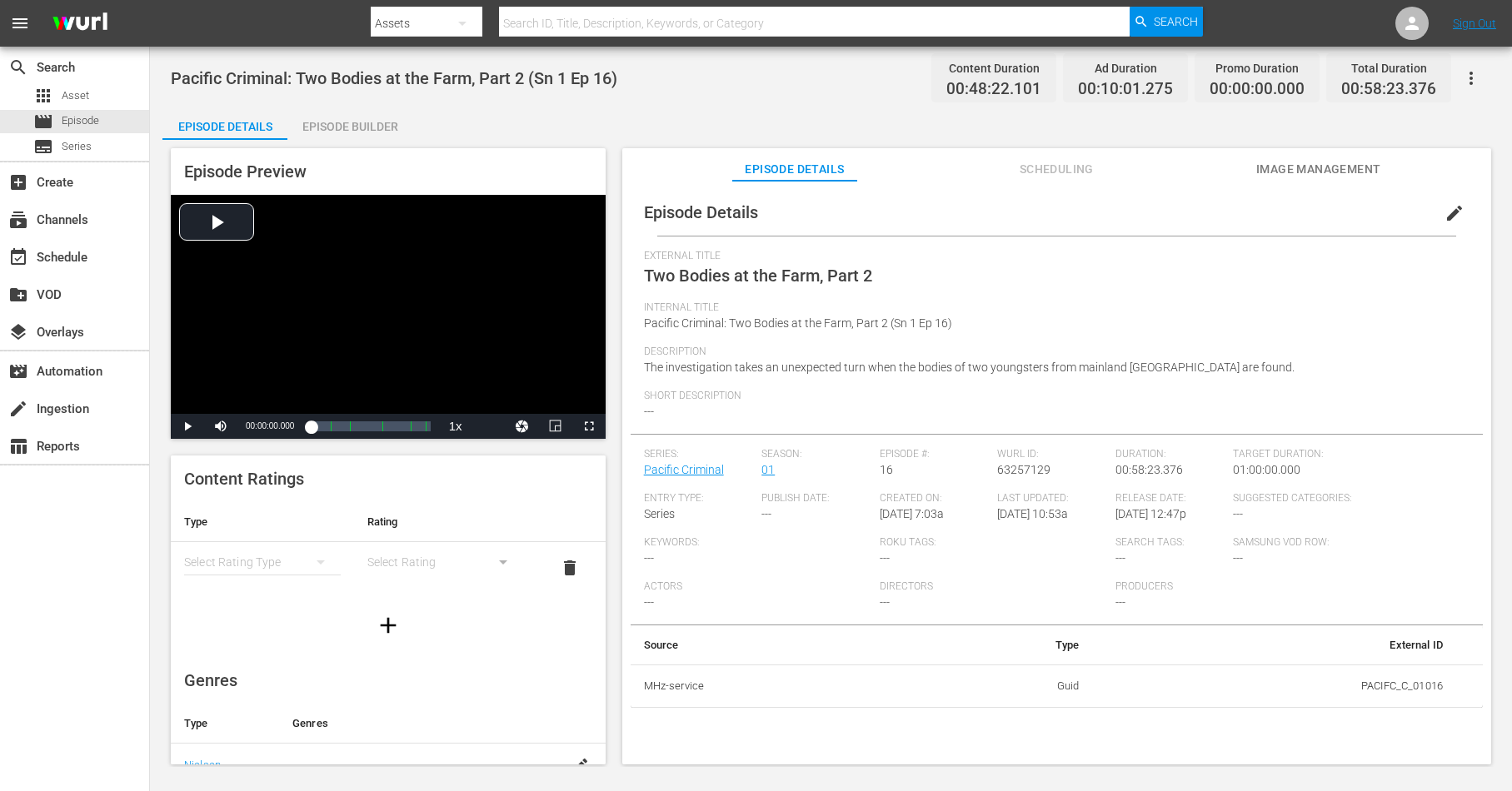
click at [1373, 684] on td "PACIFC_C_01016" at bounding box center [1273, 687] width 364 height 43
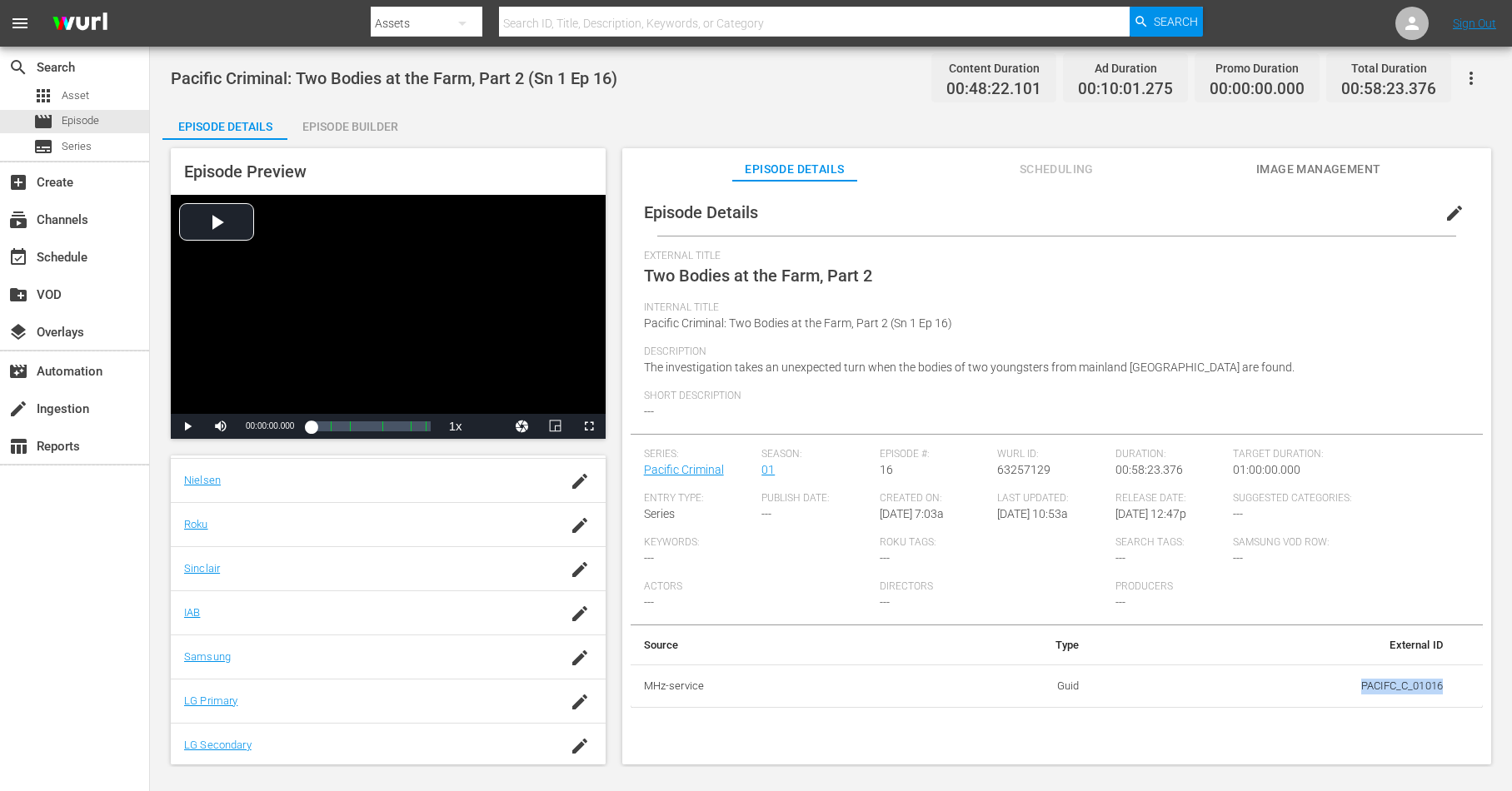
click at [1063, 171] on span "Scheduling" at bounding box center [1056, 169] width 125 height 21
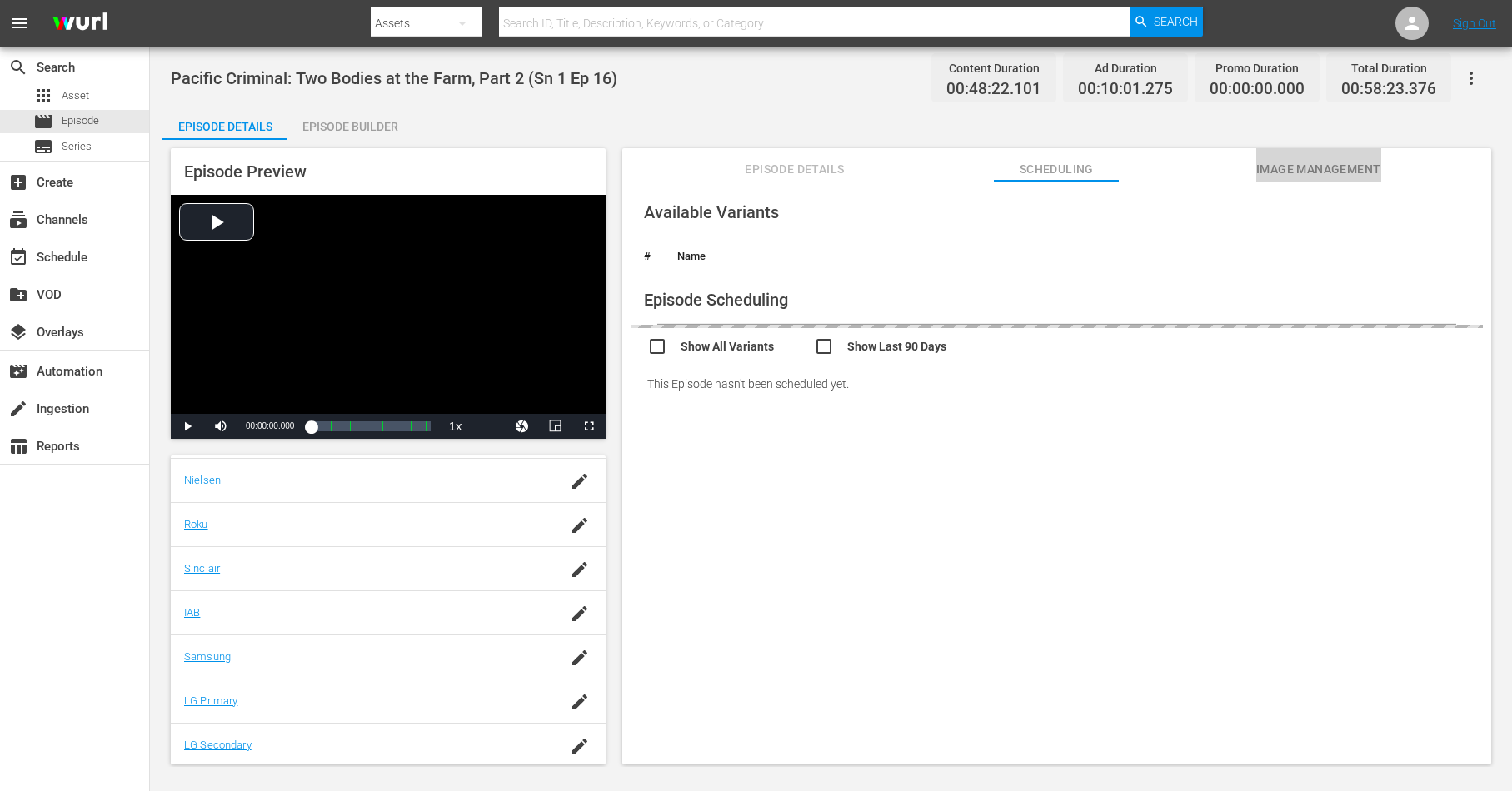
click at [1286, 167] on span "Image Management" at bounding box center [1318, 169] width 125 height 21
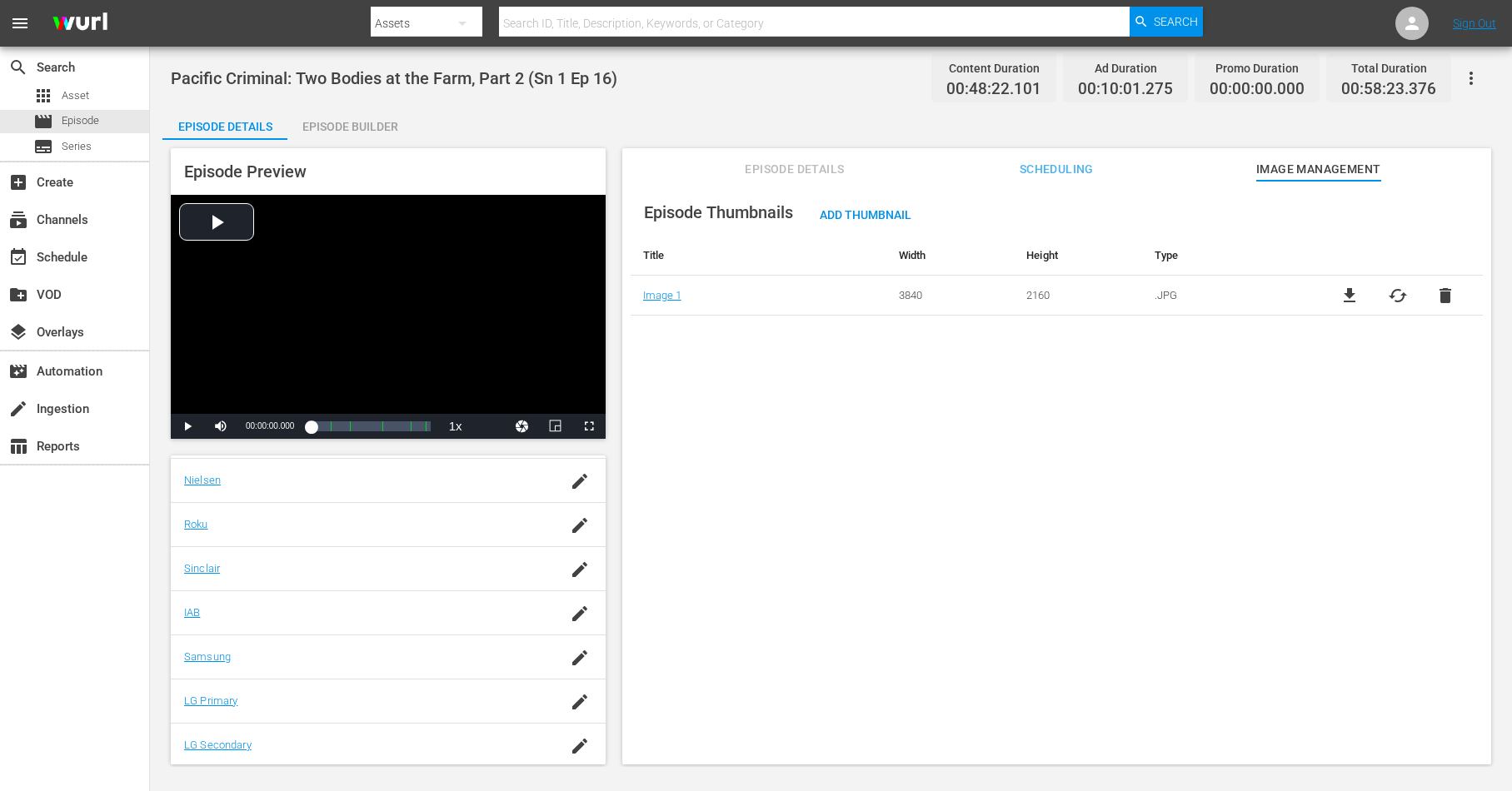
scroll to position [0, 0]
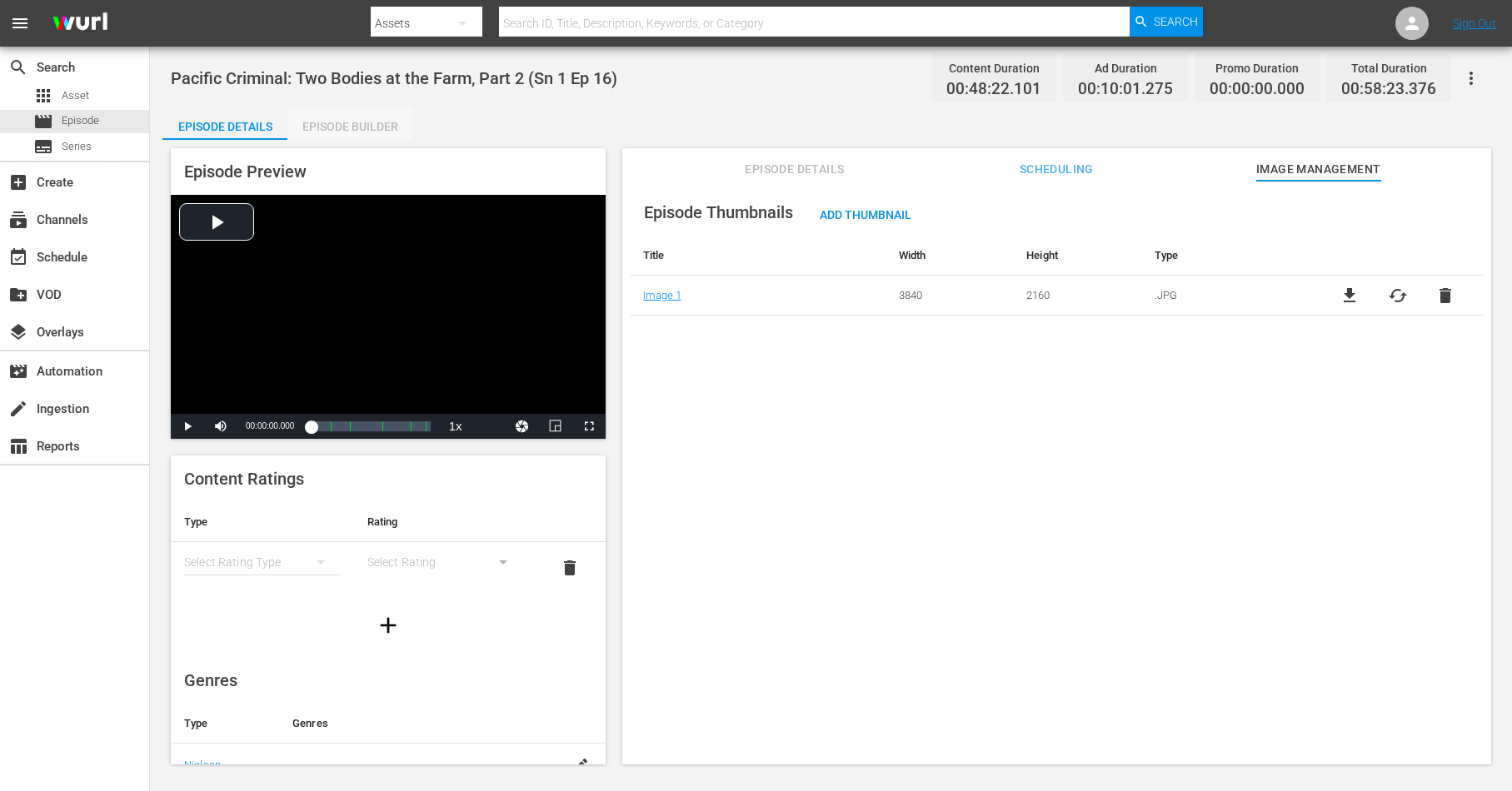
click at [348, 122] on div "Episode Builder" at bounding box center [350, 126] width 125 height 40
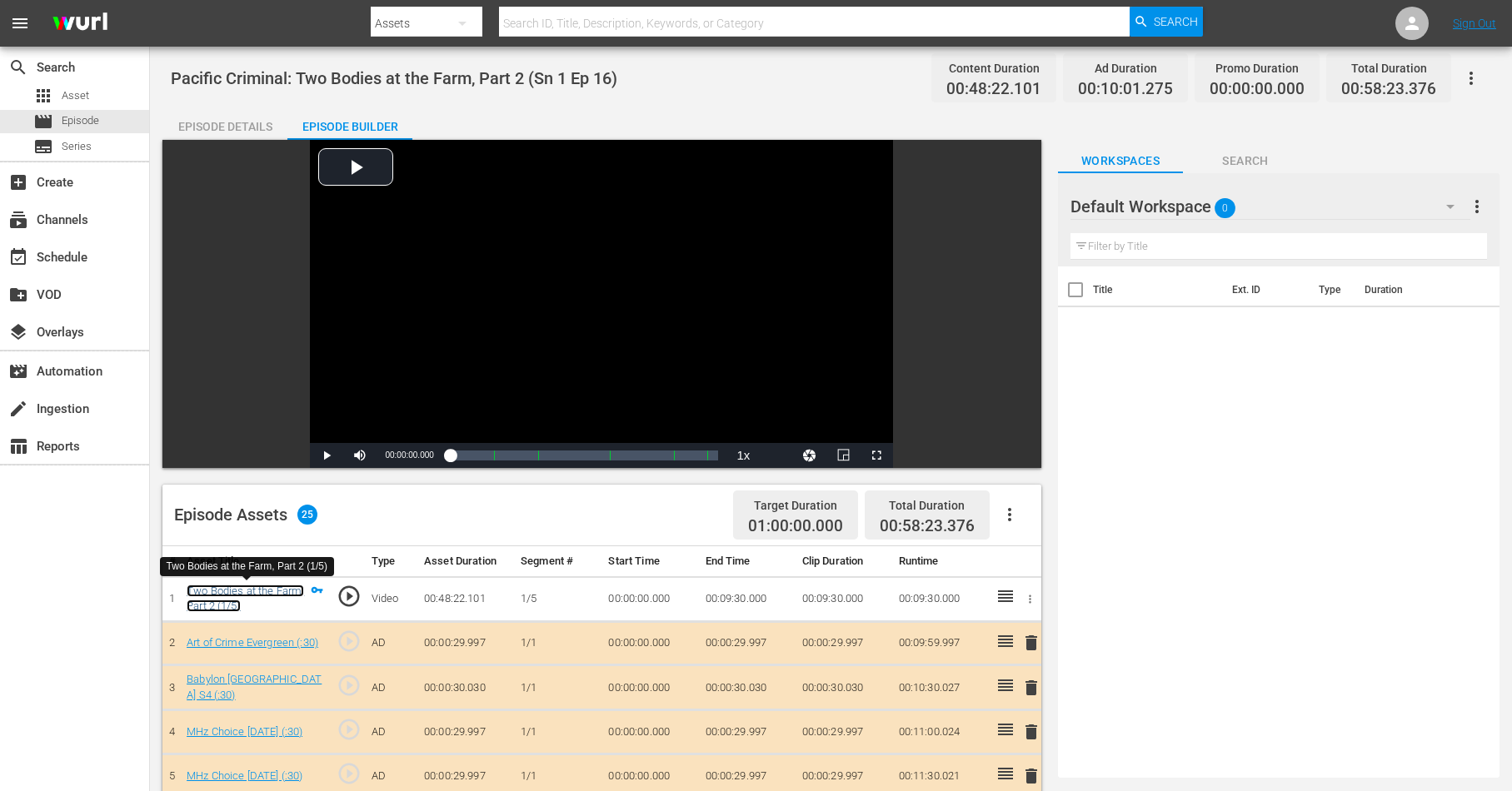
click at [228, 592] on link "Two Bodies at the Farm, Part 2 (1/5)" at bounding box center [244, 599] width 118 height 28
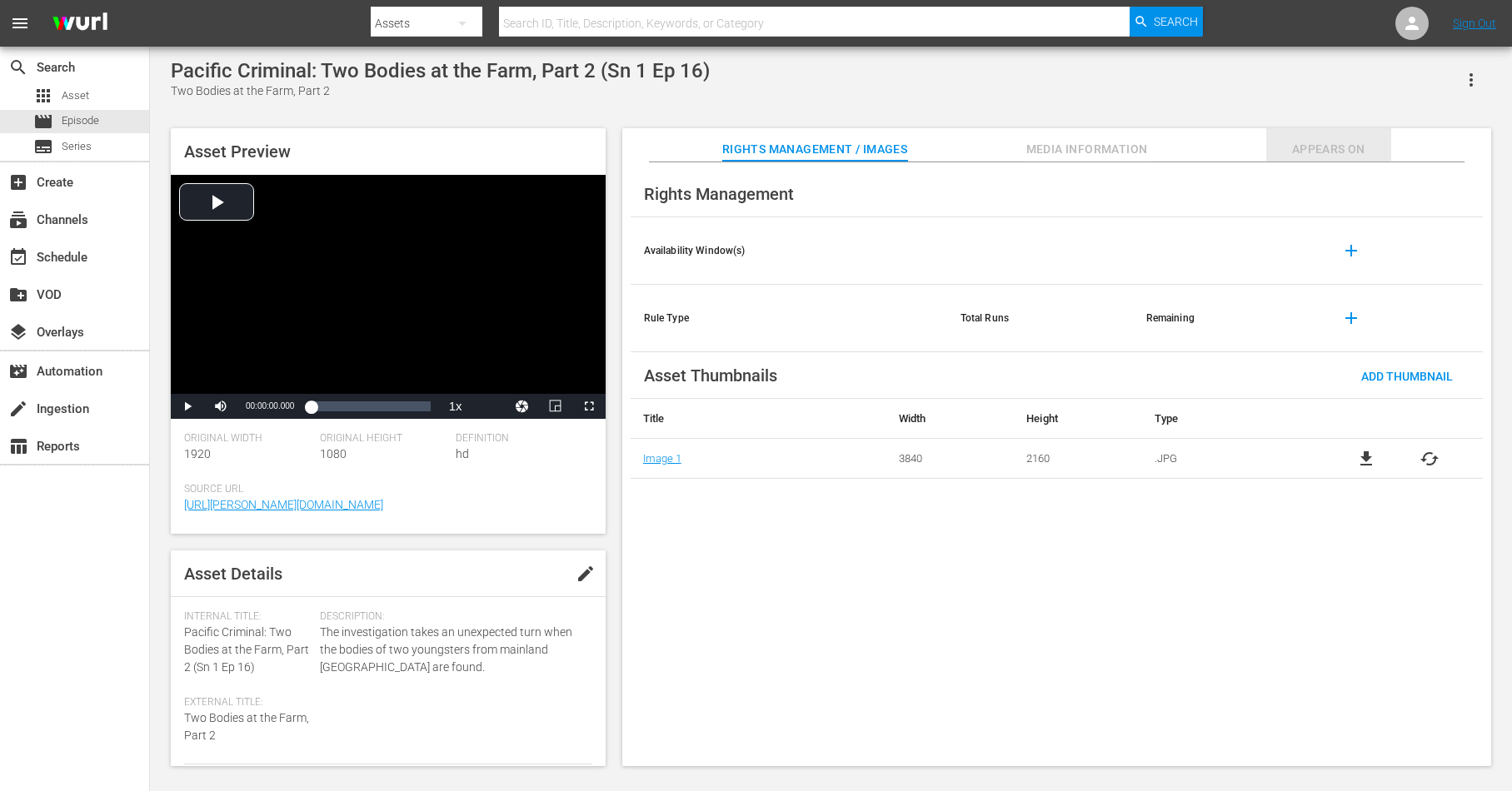
click at [1342, 149] on span "Appears On" at bounding box center [1328, 150] width 125 height 21
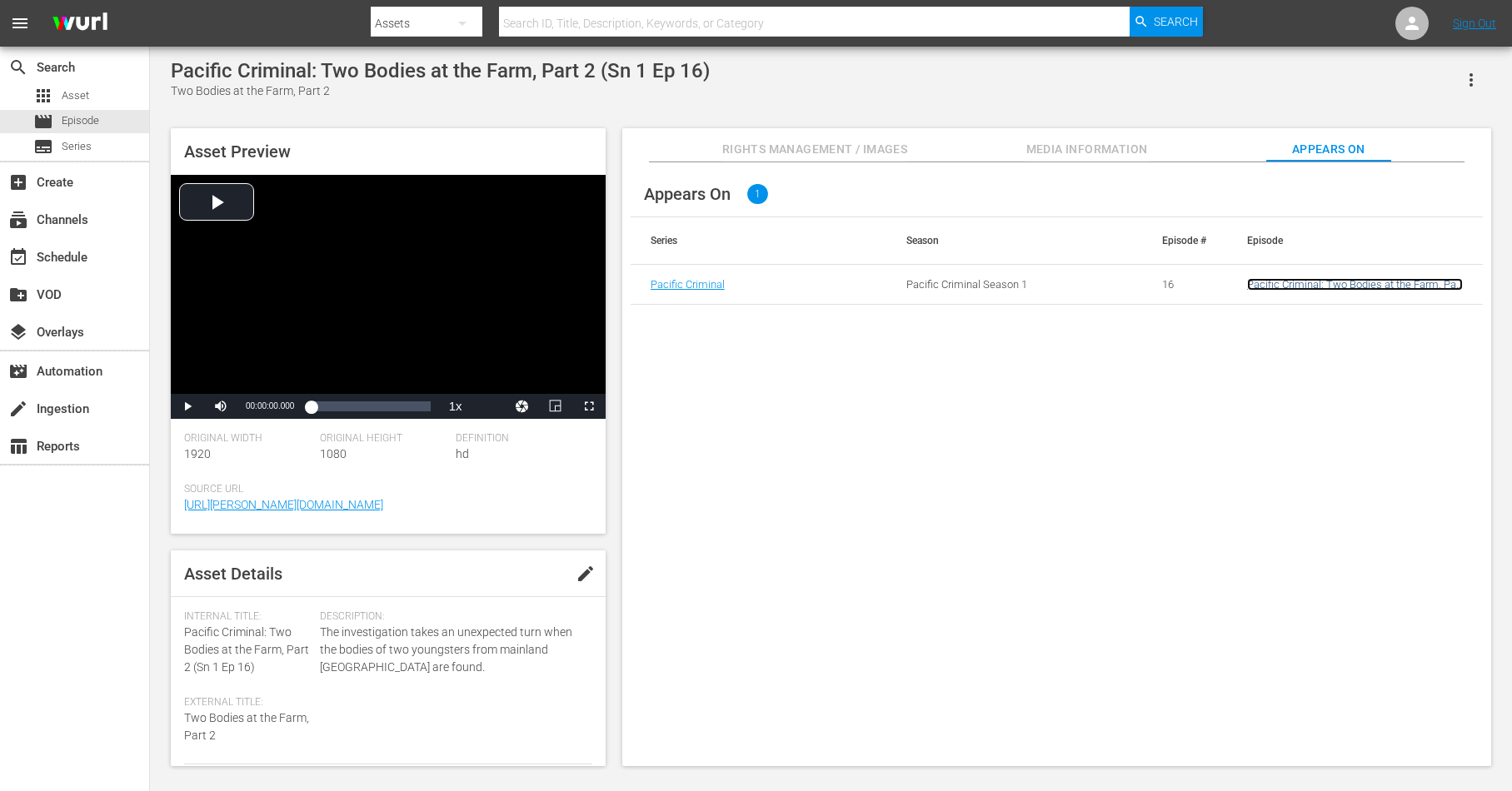
click at [1314, 287] on link "Pacific Criminal: Two Bodies at the Farm, Part 2 (Sn 1 Ep 16)" at bounding box center [1354, 291] width 215 height 25
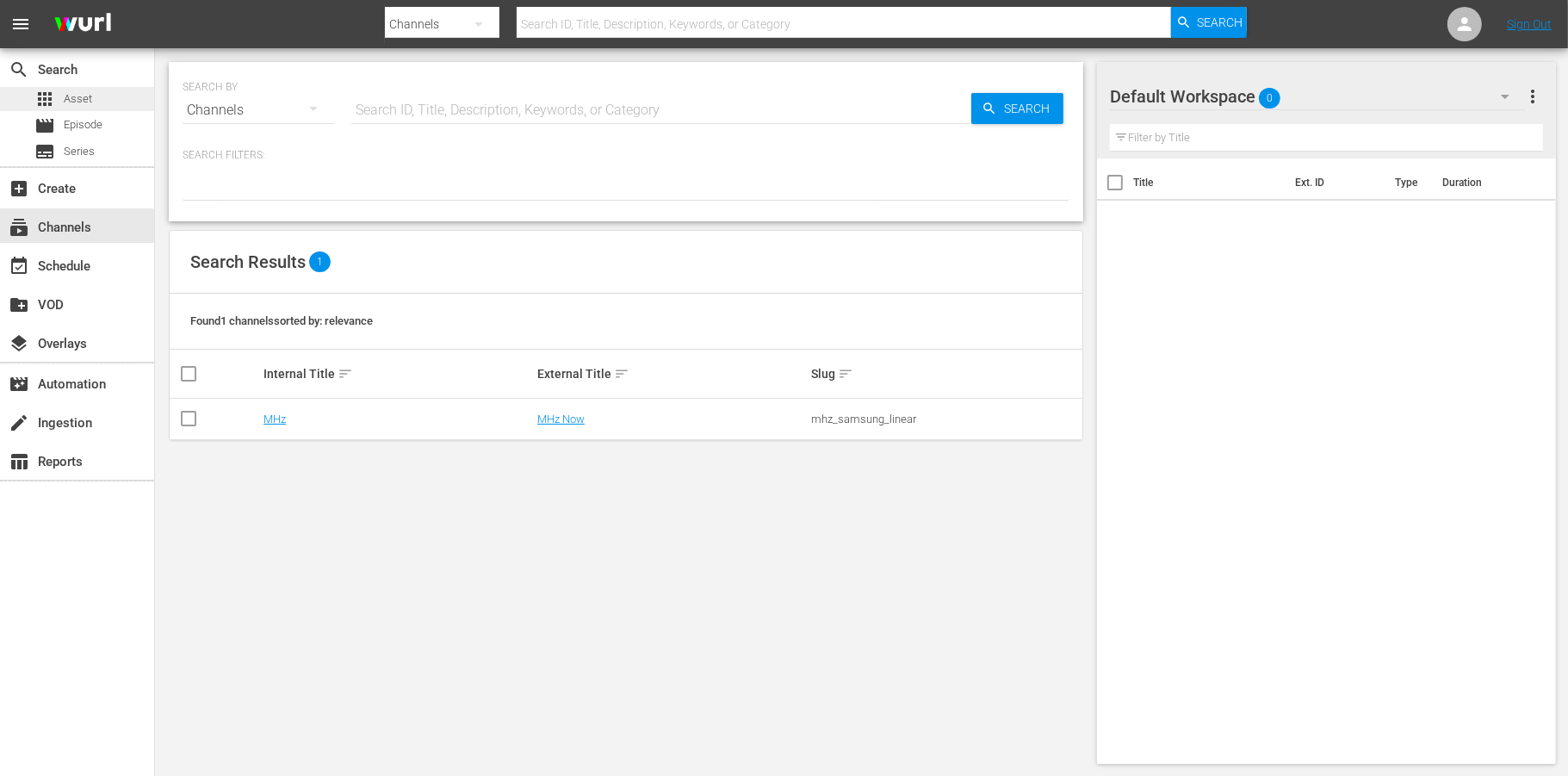
click at [100, 102] on div "apps Asset" at bounding box center [77, 98] width 155 height 24
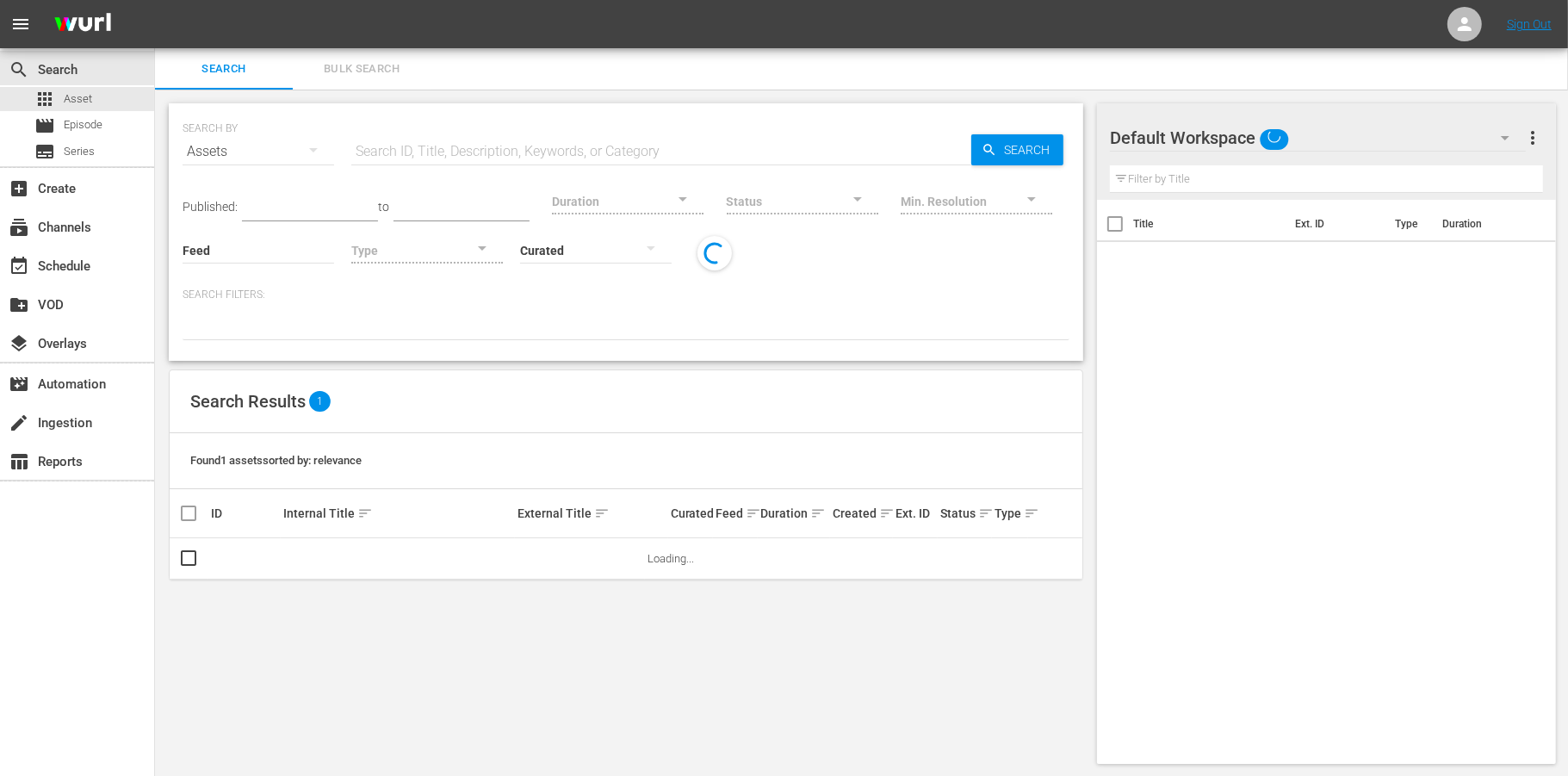
click at [497, 147] on input "text" at bounding box center [661, 152] width 620 height 42
paste input "CMARIA_C_01004"
type input "CMARIA_C_01004"
click at [347, 556] on link "Episode 04 (Sn 1 Ep 4)" at bounding box center [336, 558] width 108 height 13
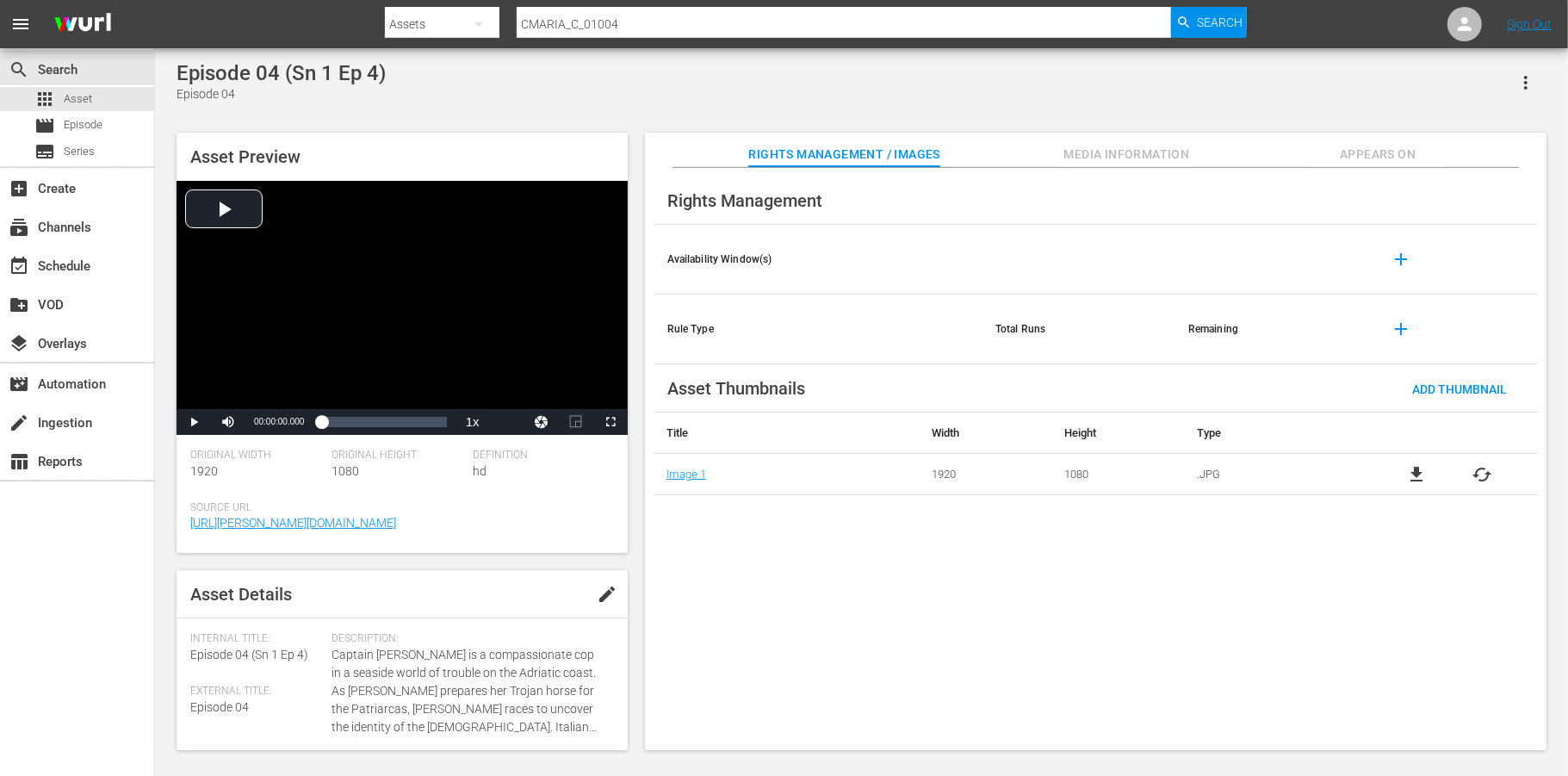
click at [1387, 145] on span "Appears On" at bounding box center [1377, 155] width 129 height 21
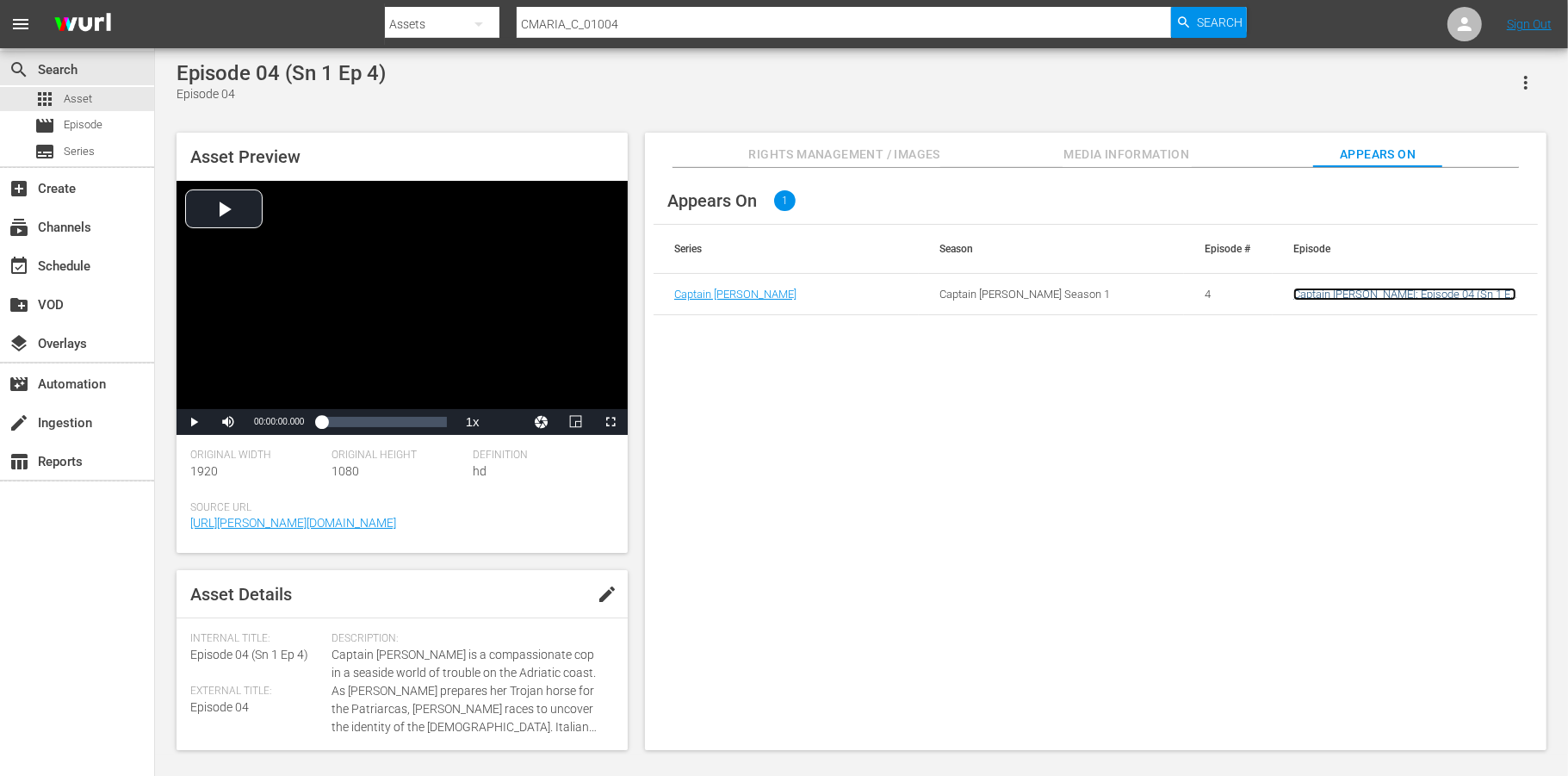
click at [1311, 298] on link "Captain [PERSON_NAME]: Episode 04 (Sn 1 Ep 4)" at bounding box center [1404, 300] width 223 height 26
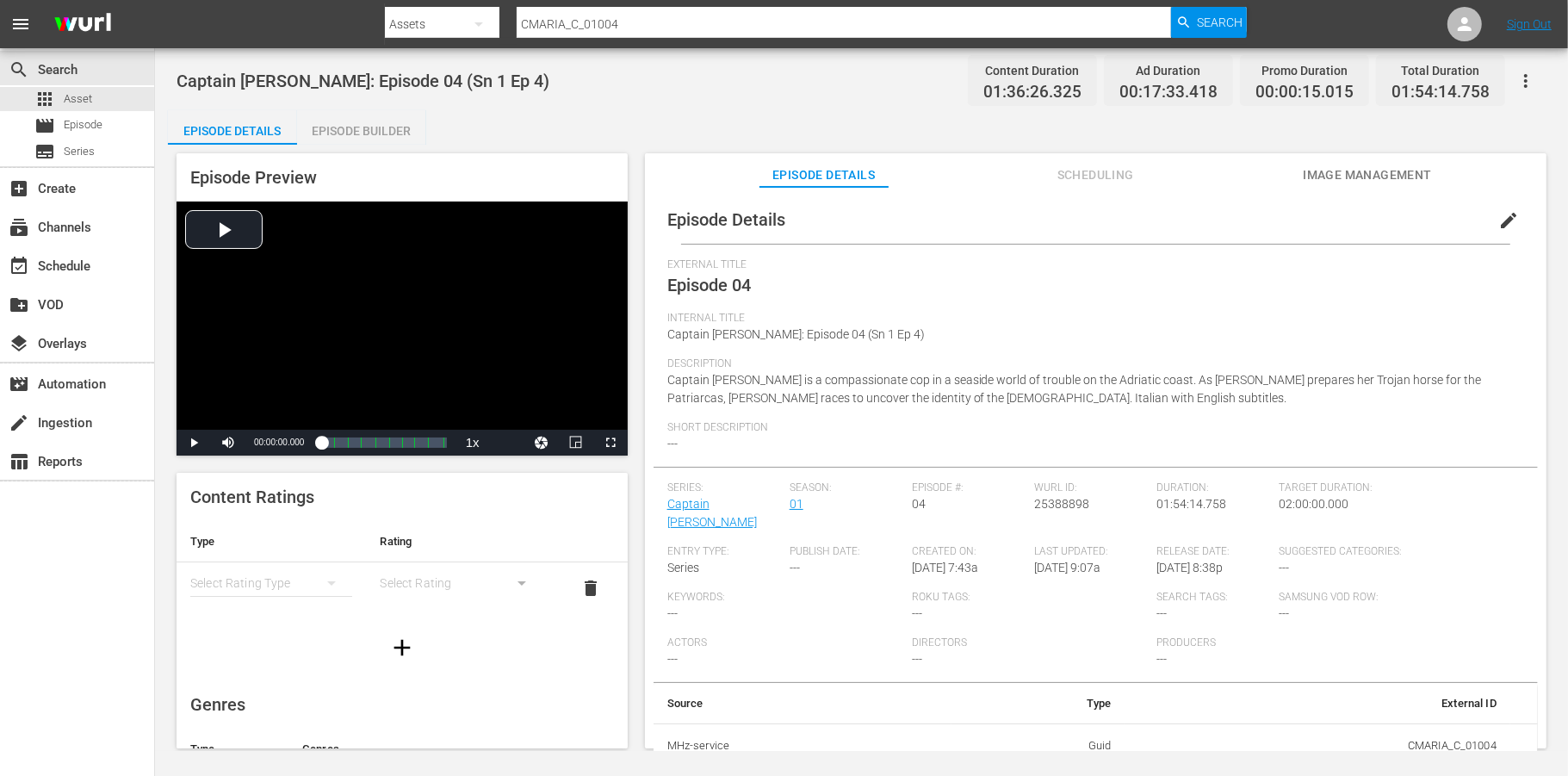
click at [600, 23] on input "CMARIA_C_01004" at bounding box center [843, 24] width 654 height 42
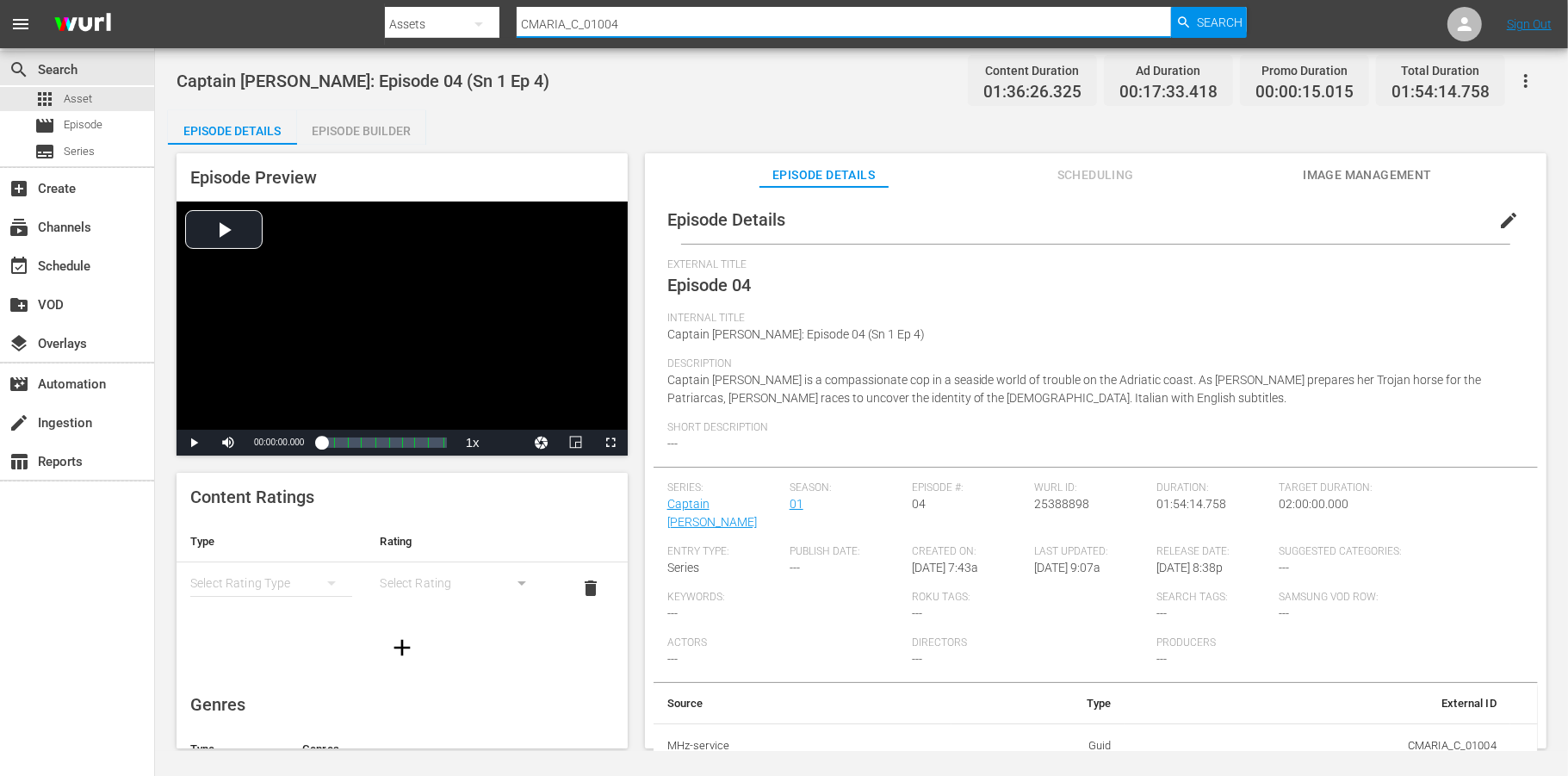
click at [600, 23] on input "CMARIA_C_01004" at bounding box center [843, 24] width 654 height 42
paste input "151736833"
type input "151736833"
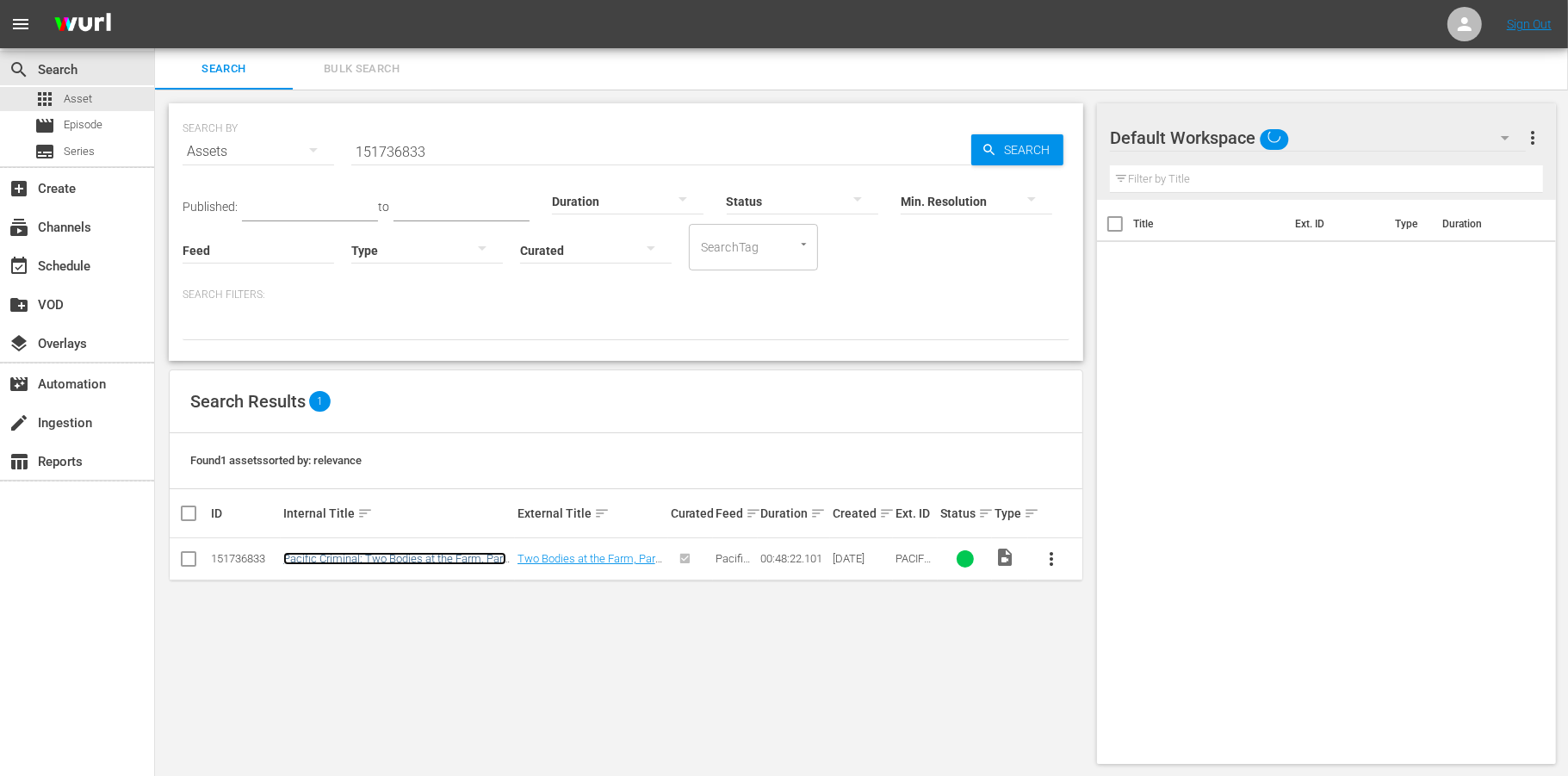
click at [322, 554] on link "Pacific Criminal: Two Bodies at the Farm, Part 2 (Sn 1 Ep 16)" at bounding box center [394, 565] width 223 height 26
